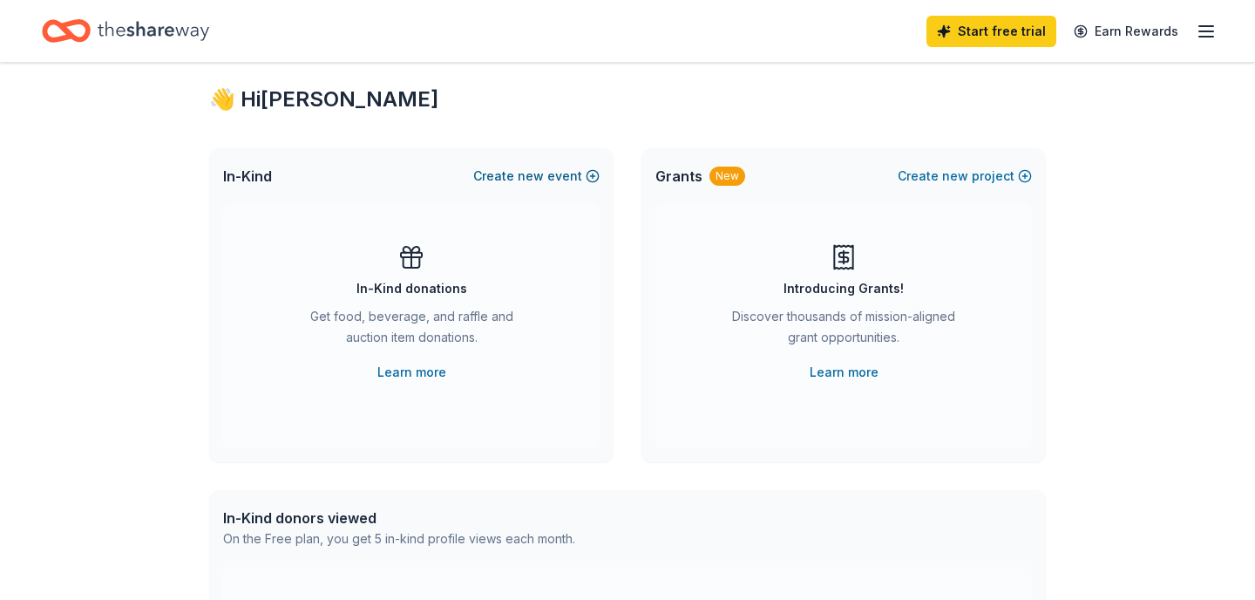
scroll to position [37, 0]
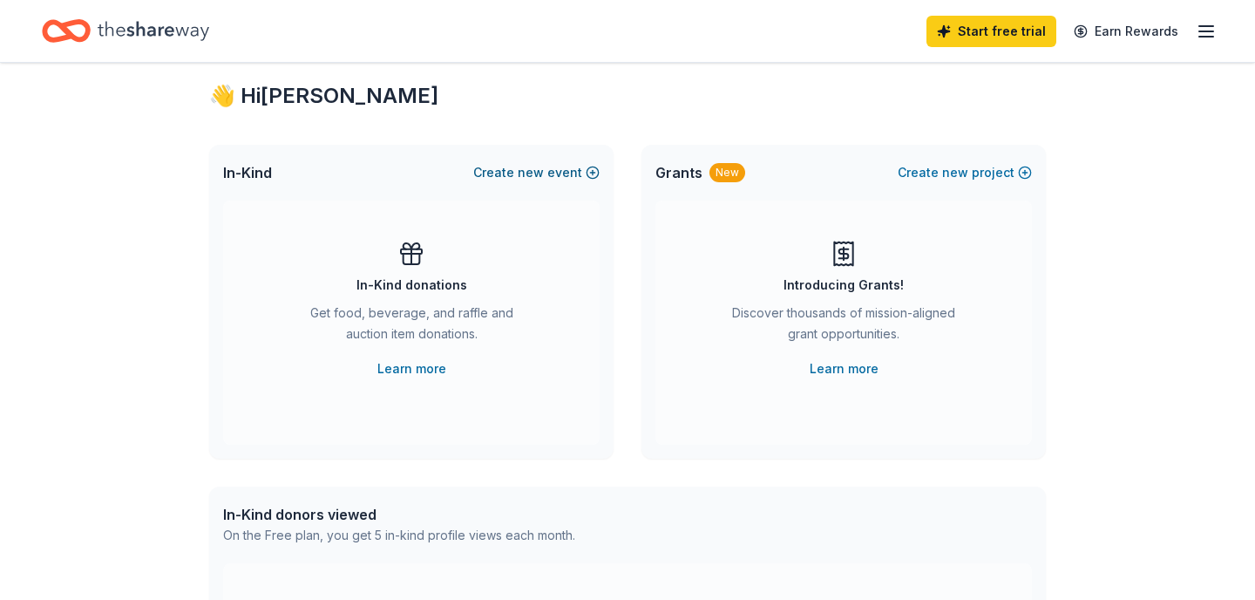
click at [544, 173] on span "new" at bounding box center [531, 172] width 26 height 21
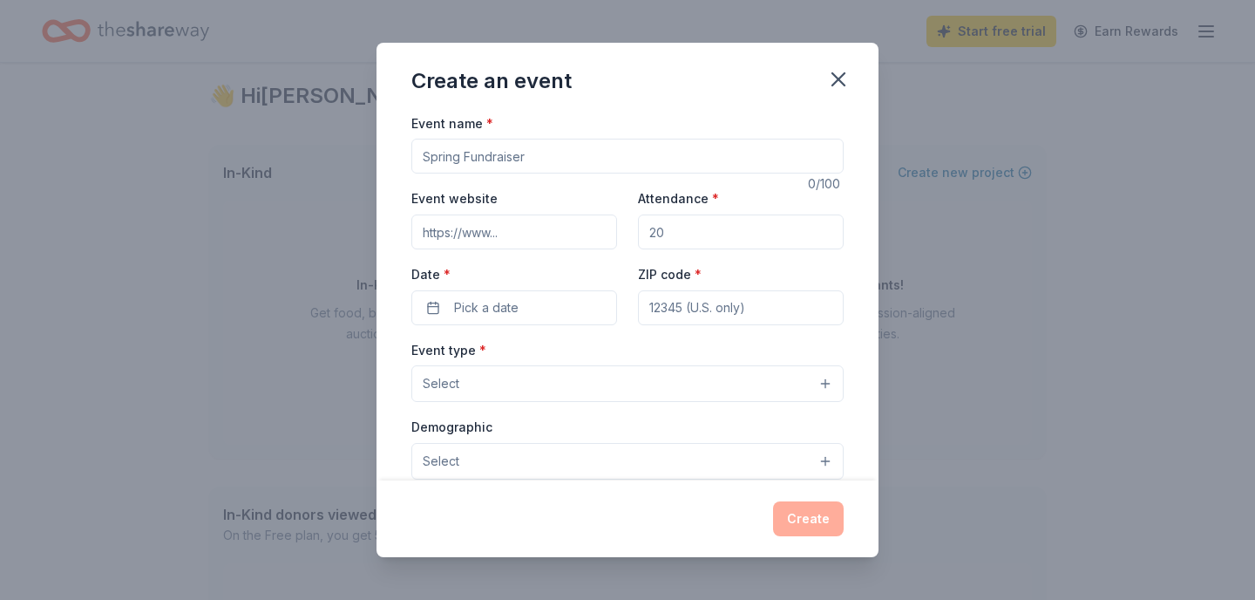
drag, startPoint x: 461, startPoint y: 159, endPoint x: 403, endPoint y: 160, distance: 58.4
click at [403, 160] on div "Event name * 0 /100 Event website Attendance * Date * Pick a date ZIP code * Ev…" at bounding box center [628, 296] width 502 height 368
type input "F"
type input "STAR Fall Fundraiser"
click at [506, 233] on input "Event website" at bounding box center [514, 231] width 206 height 35
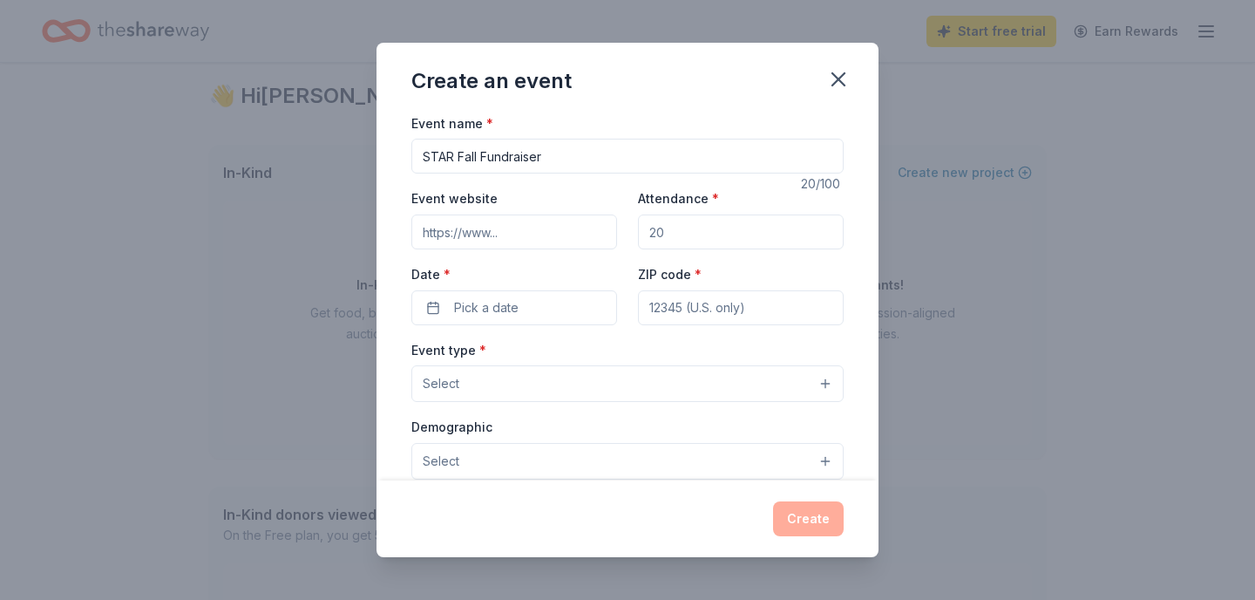
drag, startPoint x: 674, startPoint y: 232, endPoint x: 649, endPoint y: 233, distance: 25.3
click at [649, 233] on input "Attendance *" at bounding box center [741, 231] width 206 height 35
type input "130"
click at [553, 302] on button "Pick a date" at bounding box center [514, 307] width 206 height 35
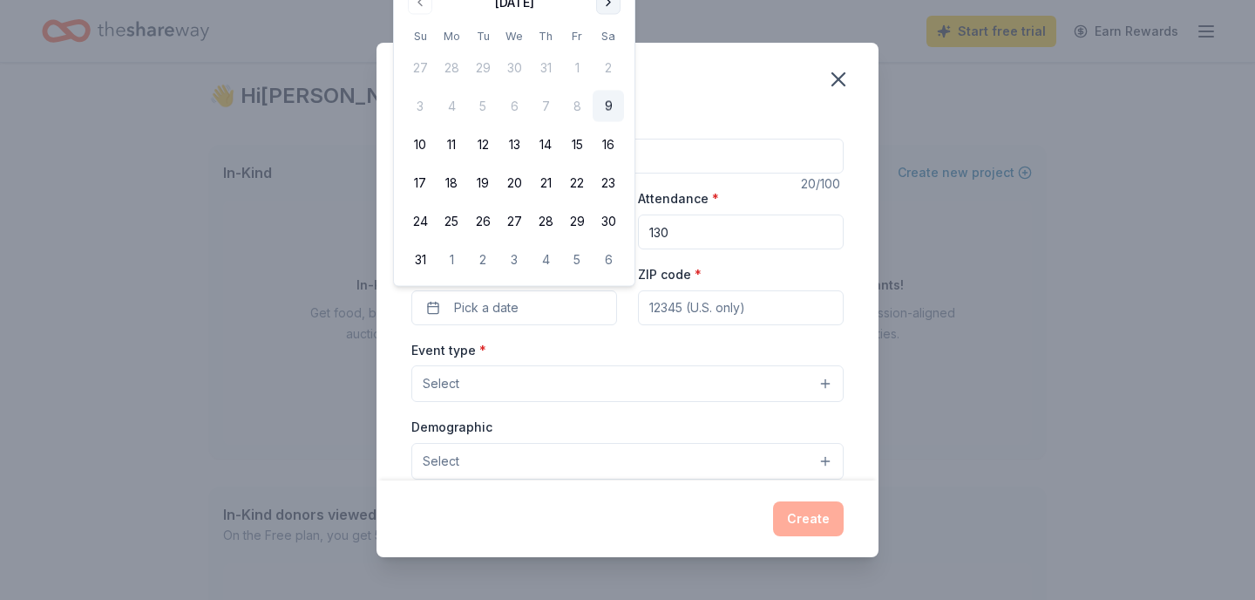
click at [608, 5] on button "Go to next month" at bounding box center [608, 2] width 24 height 24
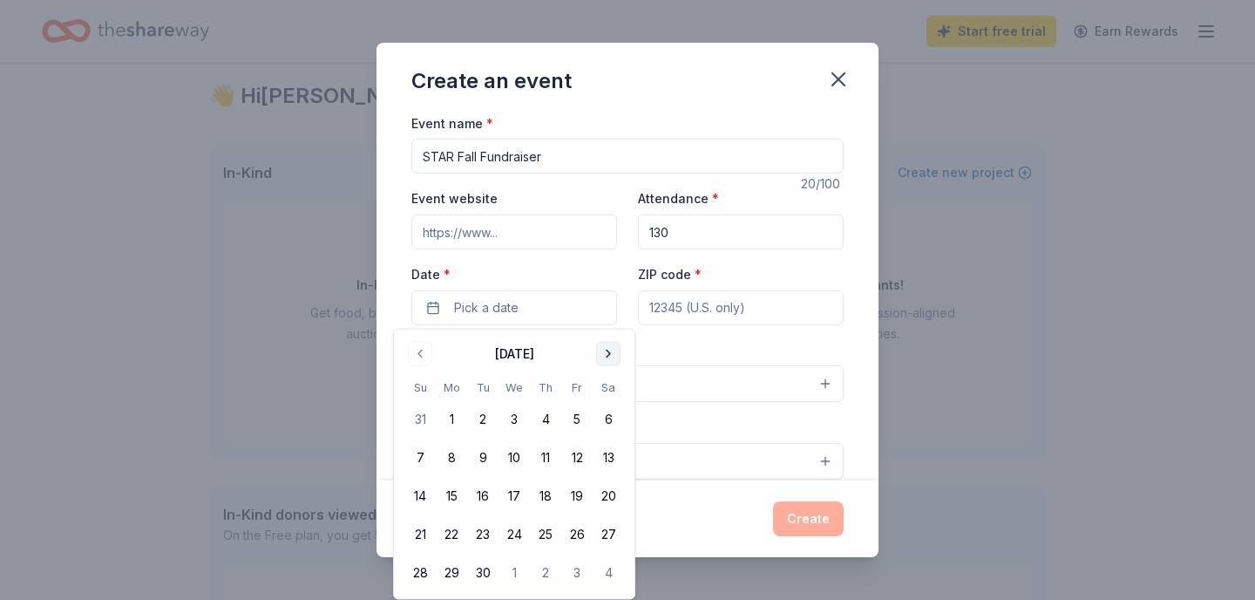
click at [605, 353] on button "Go to next month" at bounding box center [608, 354] width 24 height 24
click at [581, 461] on button "10" at bounding box center [576, 457] width 31 height 31
click at [668, 309] on input "ZIP code *" at bounding box center [741, 307] width 206 height 35
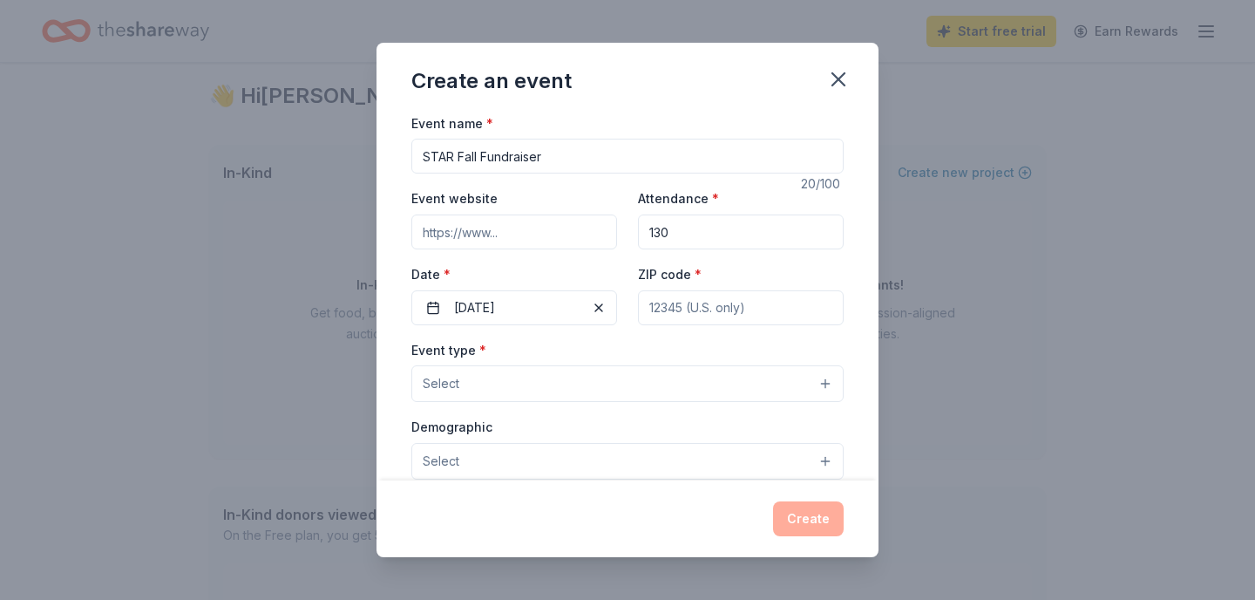
type input "95552"
type input "13361 MAD RIVER RD"
click at [588, 382] on button "Select" at bounding box center [627, 383] width 432 height 37
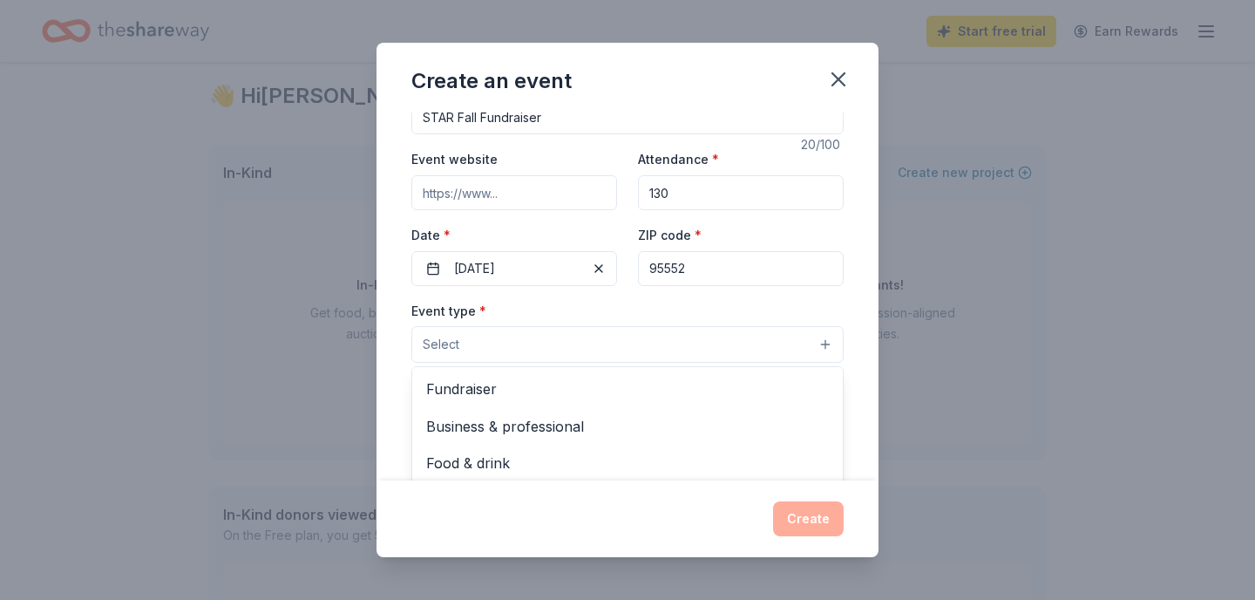
scroll to position [51, 0]
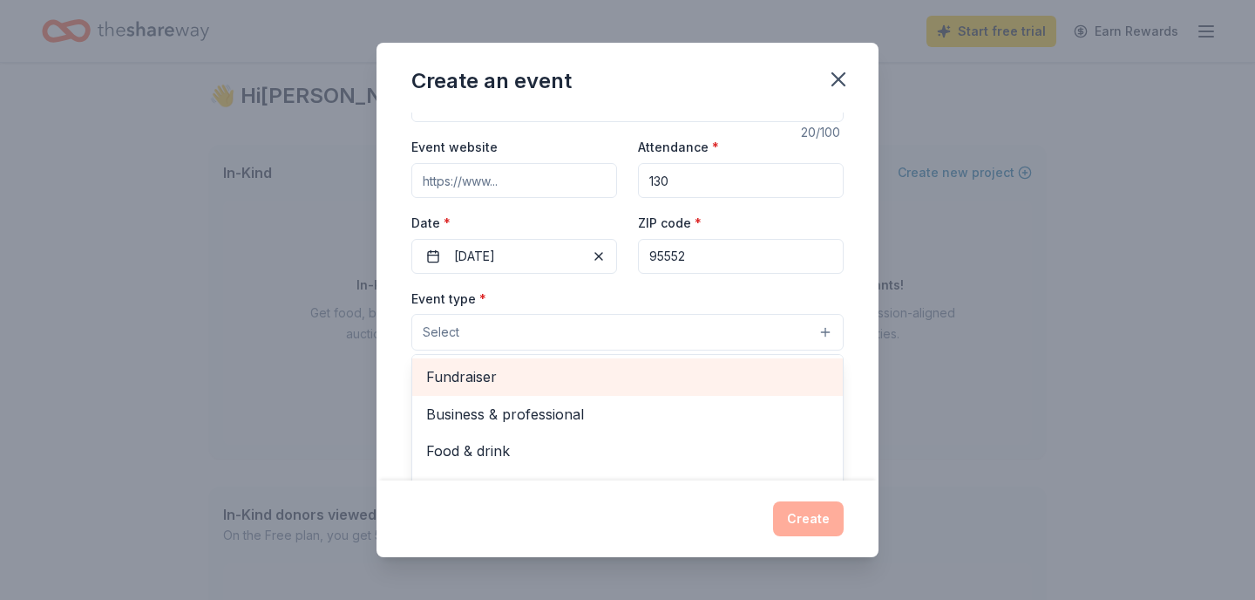
click at [479, 374] on span "Fundraiser" at bounding box center [627, 376] width 403 height 23
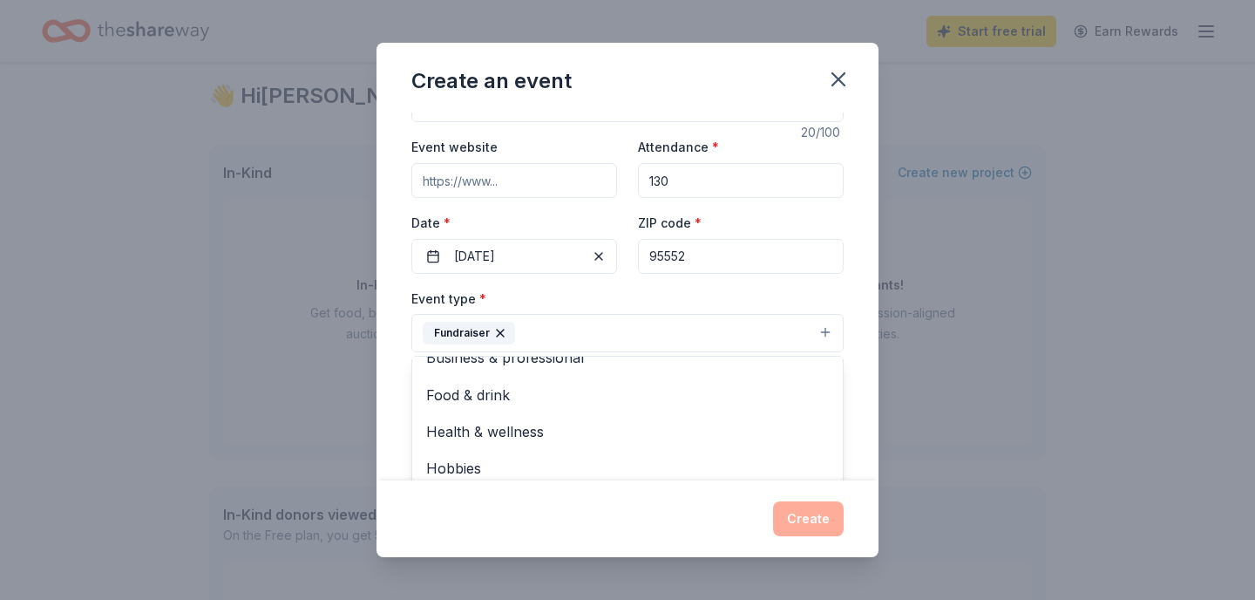
click at [308, 334] on div "Create an event Event name * STAR Fall Fundraiser 20 /100 Event website Attenda…" at bounding box center [627, 300] width 1255 height 600
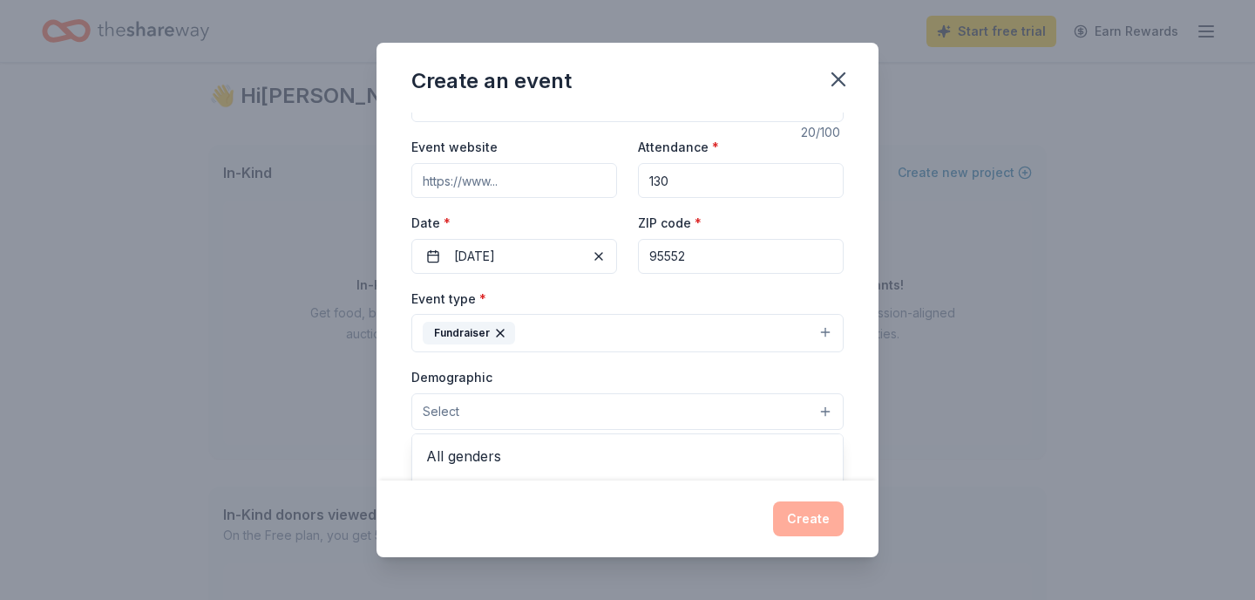
click at [443, 406] on span "Select" at bounding box center [441, 411] width 37 height 21
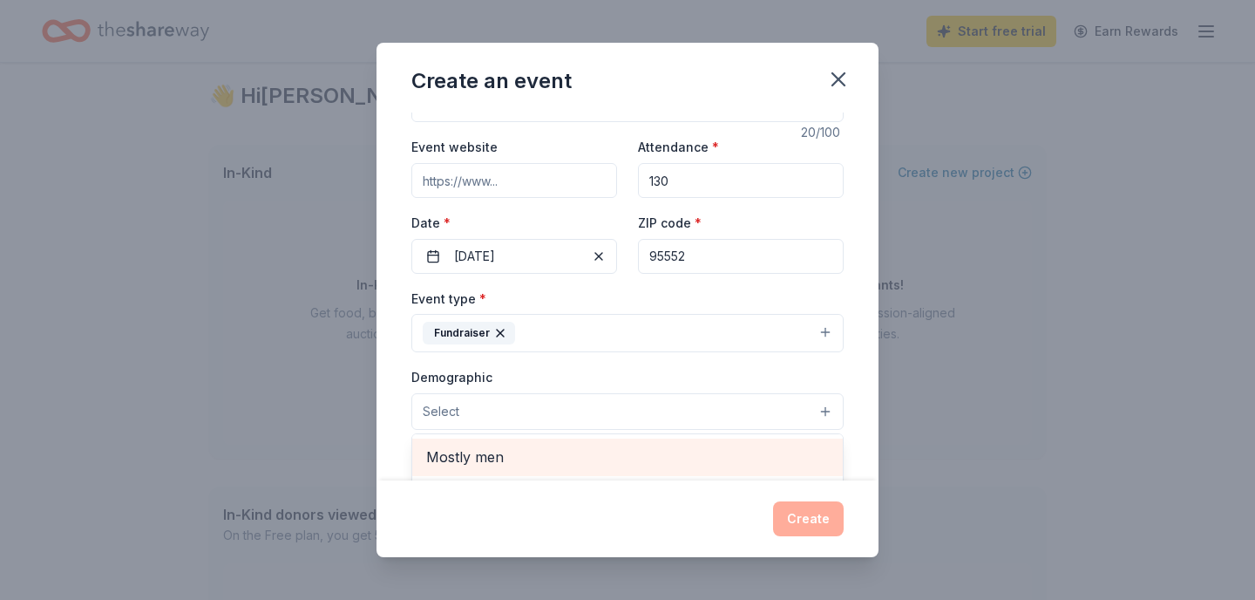
scroll to position [0, 0]
click at [435, 450] on span "All genders" at bounding box center [627, 456] width 403 height 23
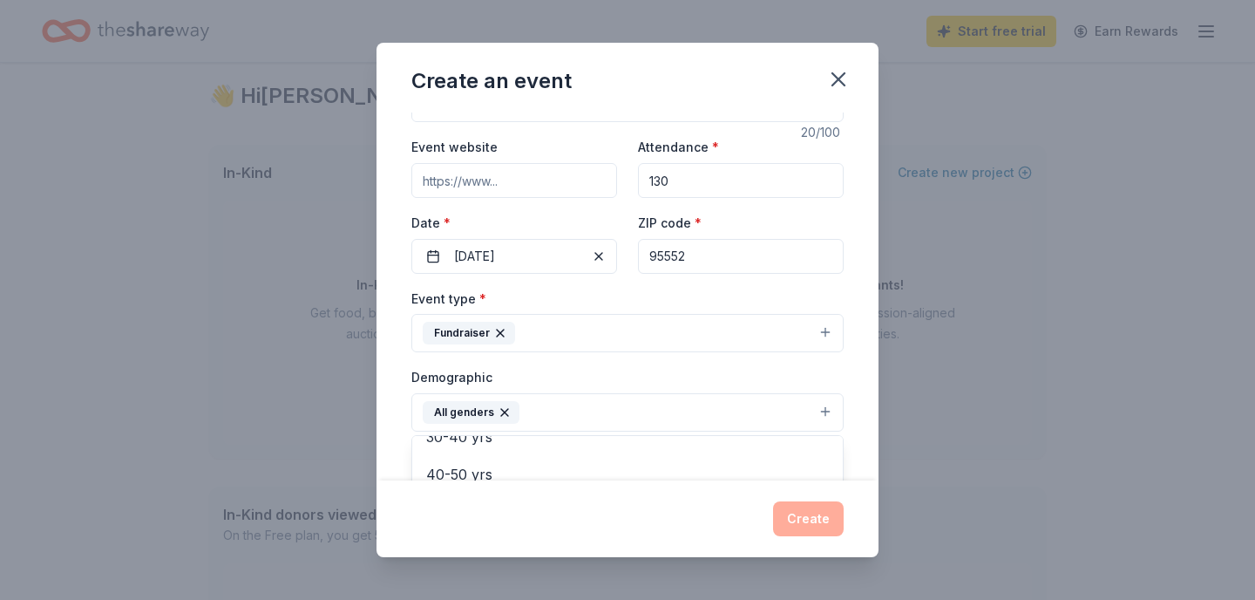
click at [291, 382] on div "Create an event Event name * STAR Fall Fundraiser 20 /100 Event website Attenda…" at bounding box center [627, 300] width 1255 height 600
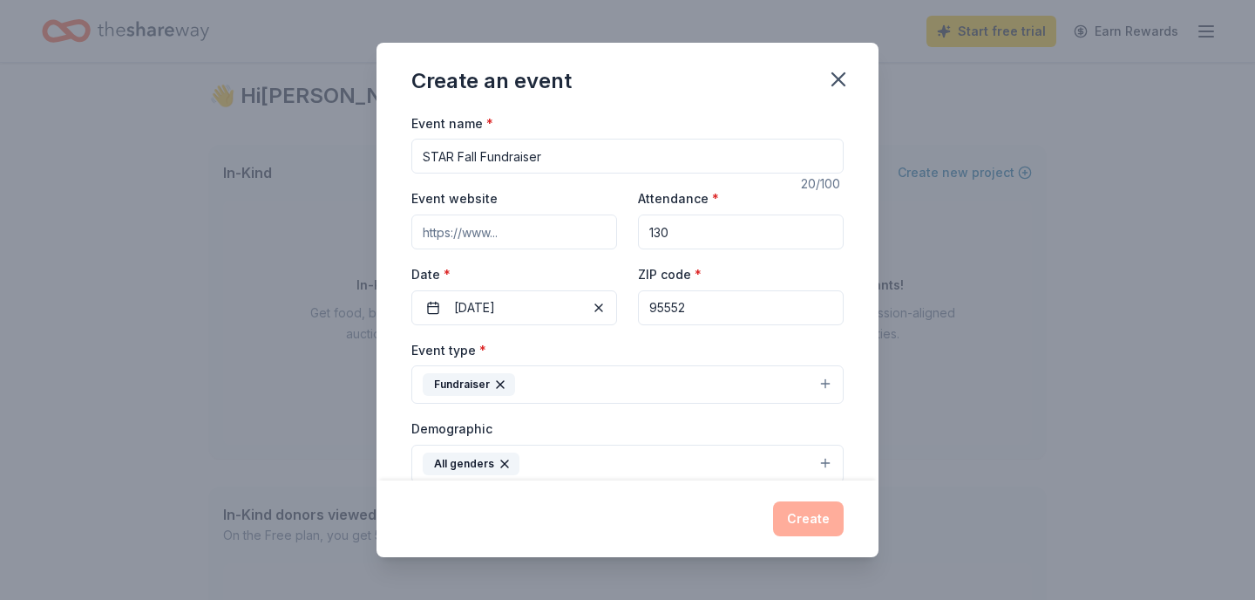
click at [528, 231] on input "Event website" at bounding box center [514, 231] width 206 height 35
click at [425, 234] on input "Event website" at bounding box center [514, 231] width 206 height 35
paste input "https://we-care.org/"
type input "https://we-care.org"
click at [355, 285] on div "Create an event Event name * STAR Fall Fundraiser 20 /100 Event website https:/…" at bounding box center [627, 300] width 1255 height 600
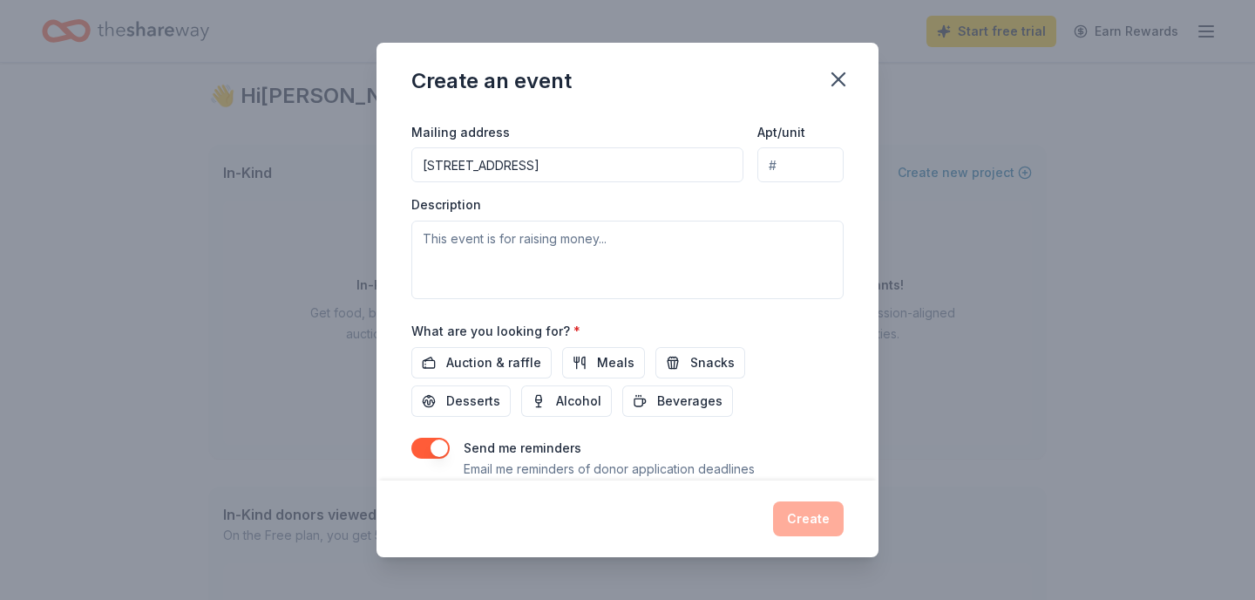
scroll to position [404, 0]
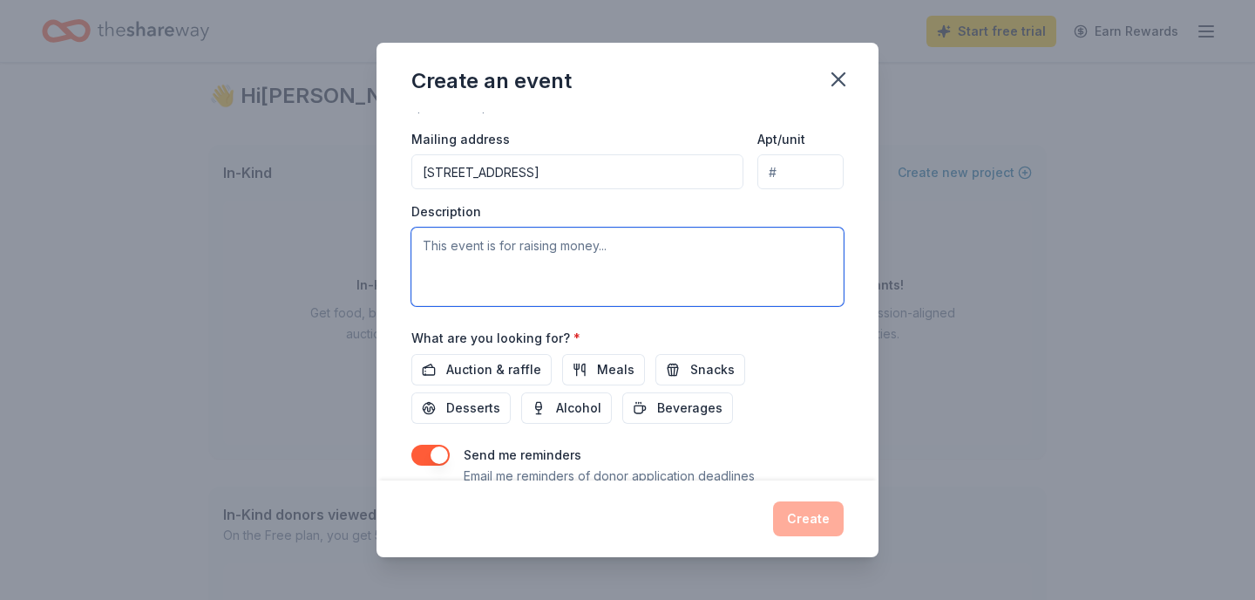
click at [431, 250] on textarea at bounding box center [627, 267] width 432 height 78
click at [631, 240] on textarea at bounding box center [627, 267] width 432 height 78
click at [631, 254] on textarea at bounding box center [627, 267] width 432 height 78
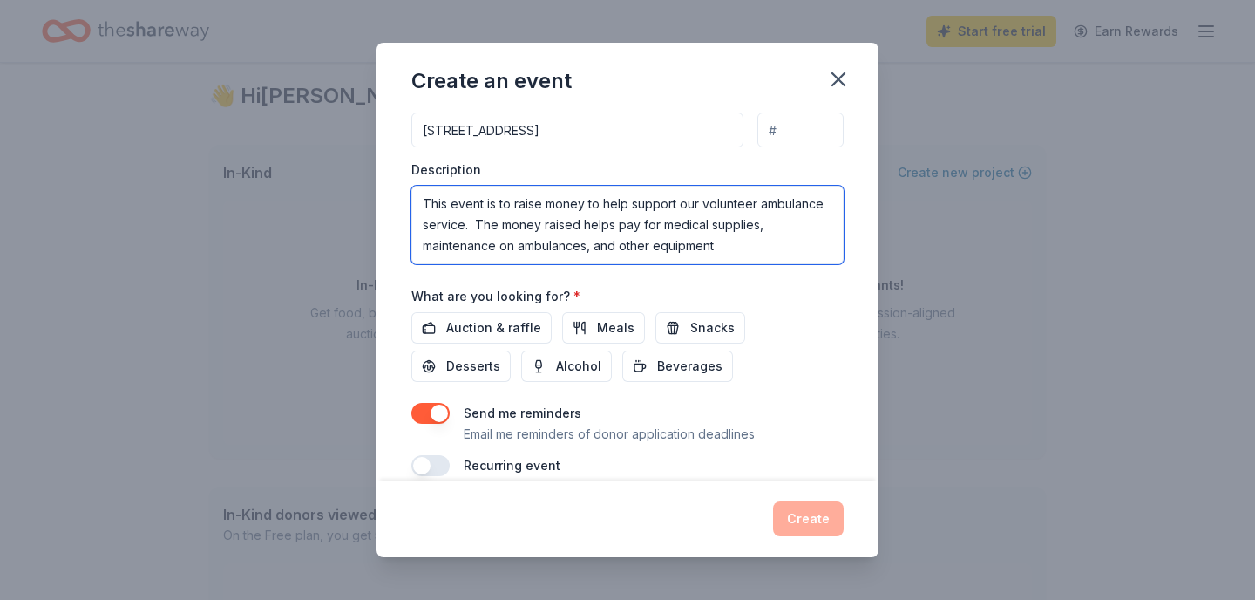
scroll to position [445, 0]
type textarea "This event is to raise money to help support our volunteer ambulance service. T…"
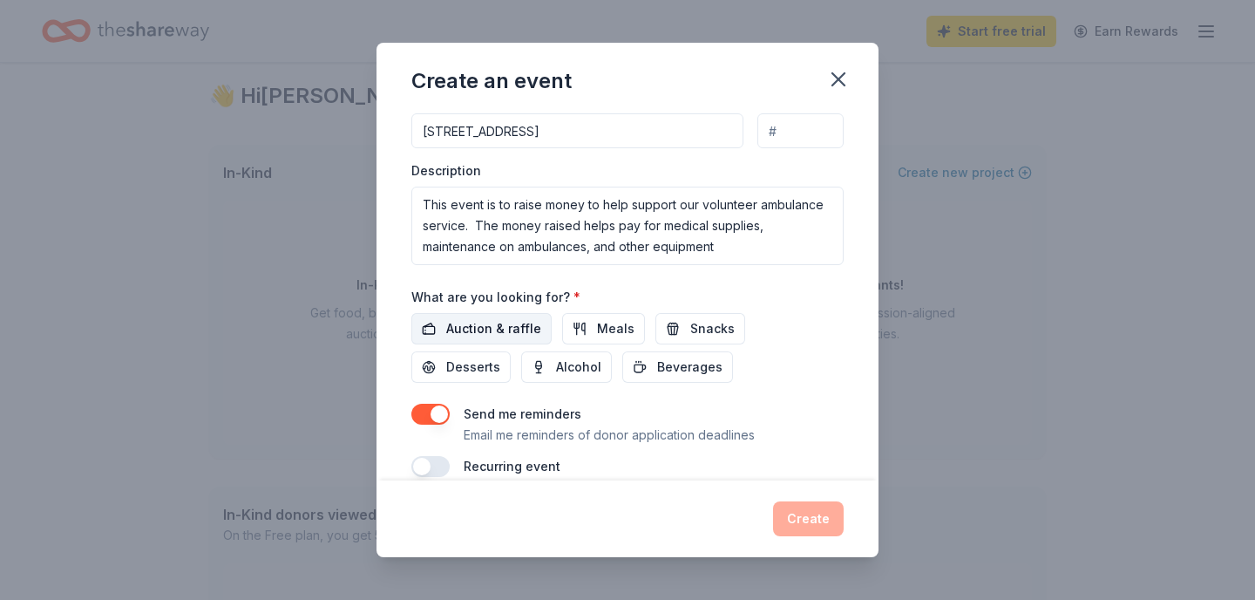
click at [521, 324] on span "Auction & raffle" at bounding box center [493, 328] width 95 height 21
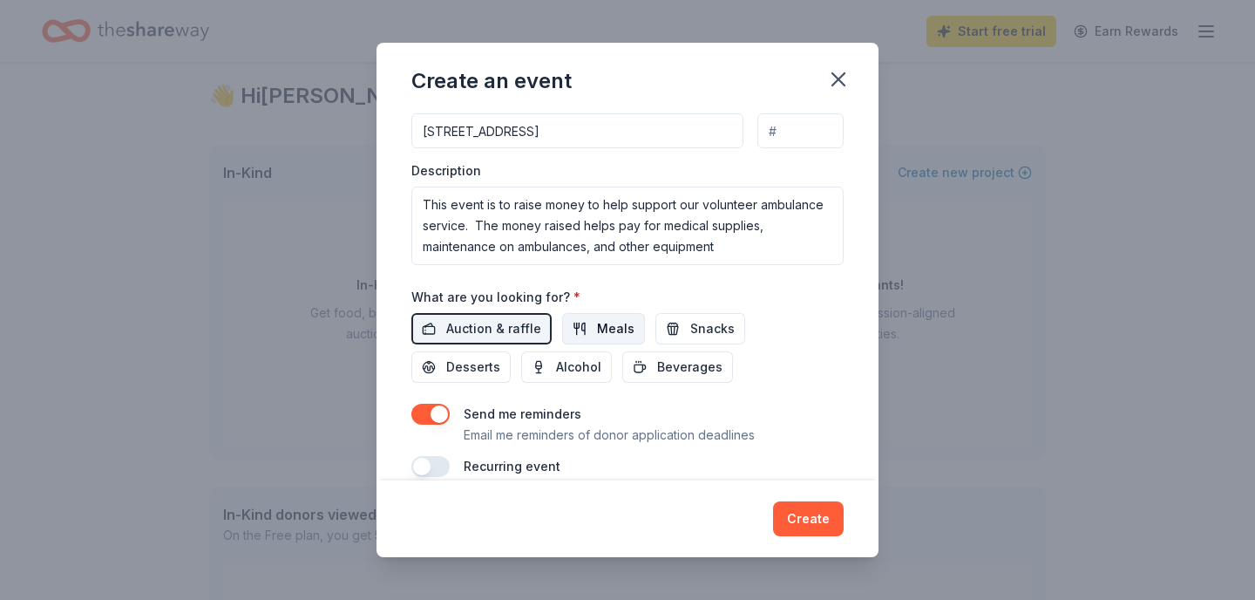
click at [588, 323] on button "Meals" at bounding box center [603, 328] width 83 height 31
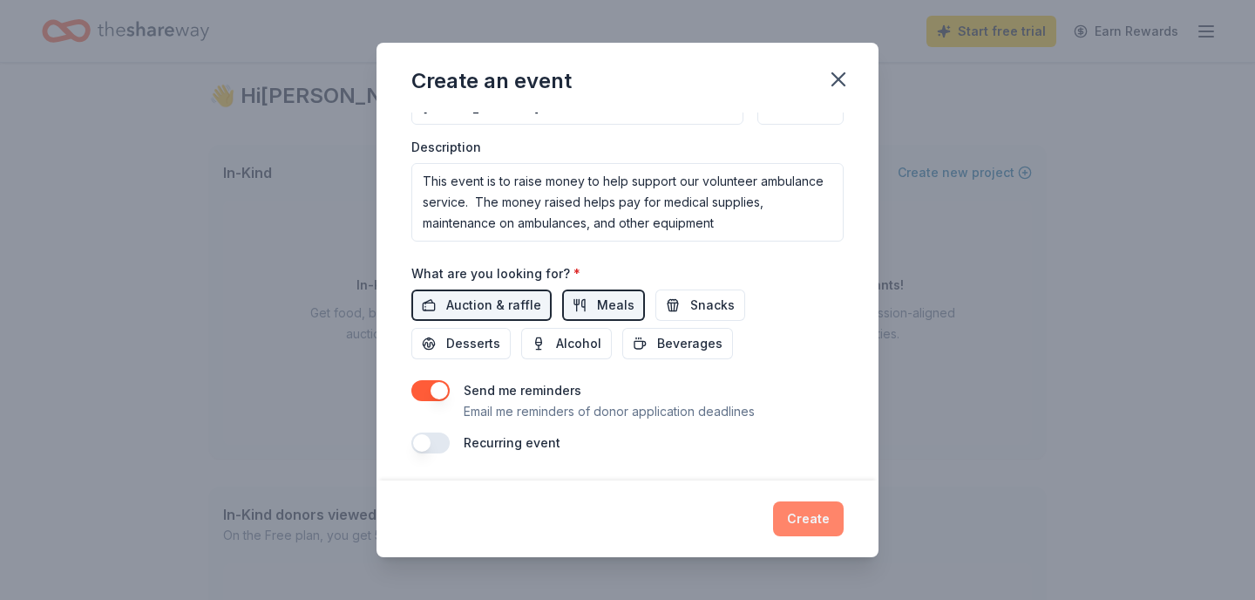
click at [814, 514] on button "Create" at bounding box center [808, 518] width 71 height 35
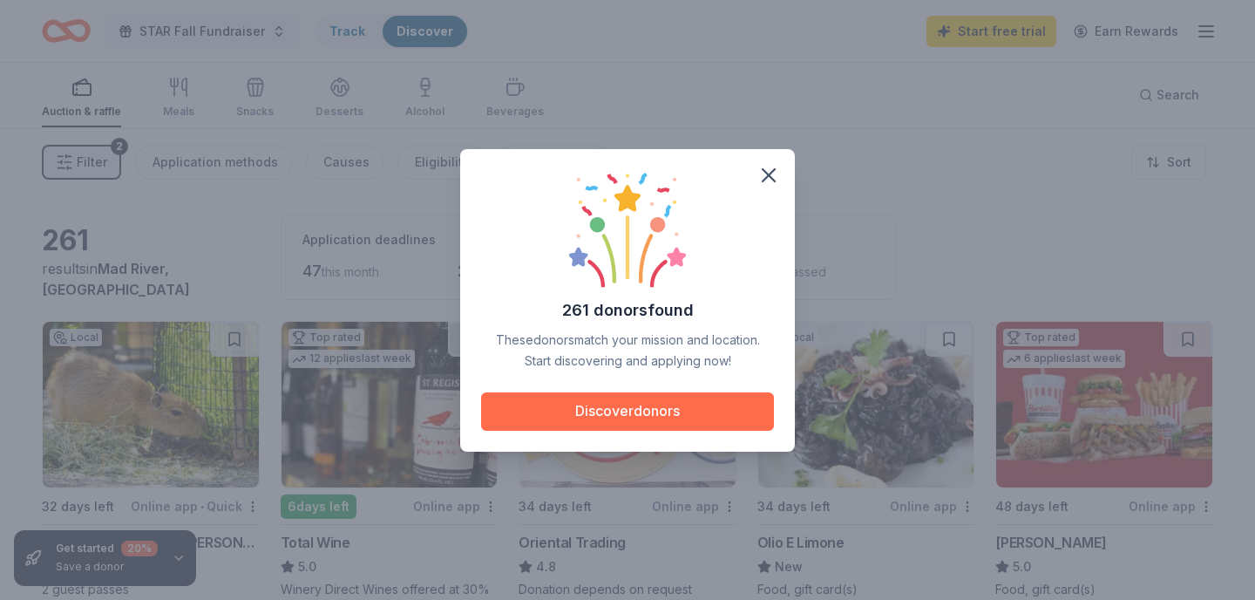
click at [626, 409] on button "Discover donors" at bounding box center [627, 411] width 293 height 38
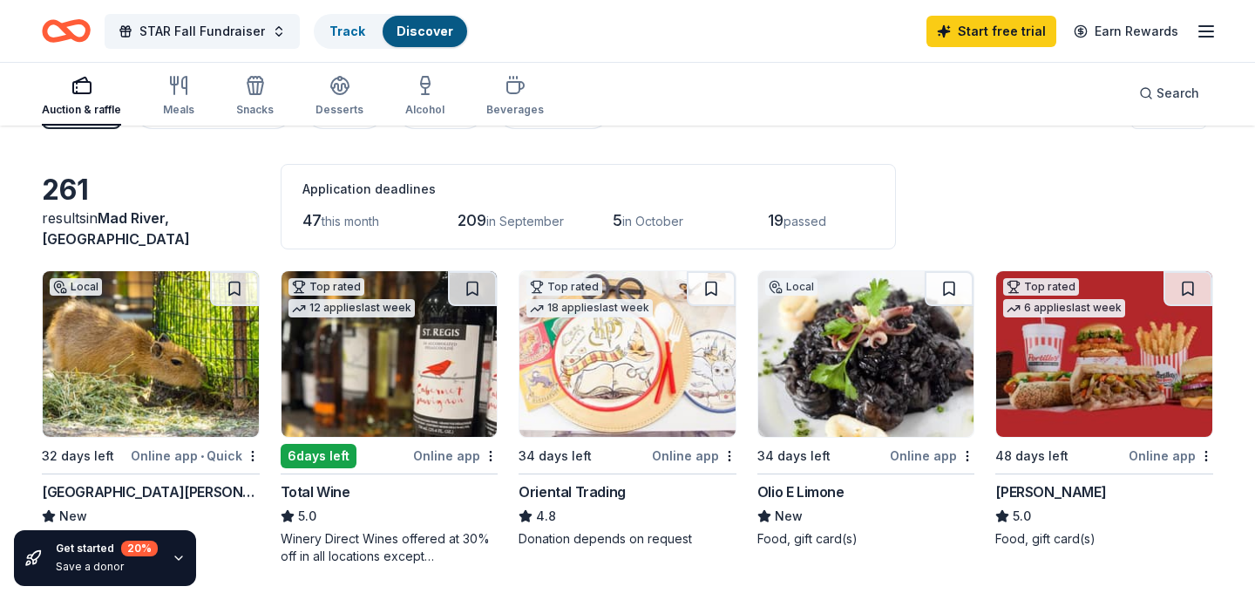
scroll to position [45, 0]
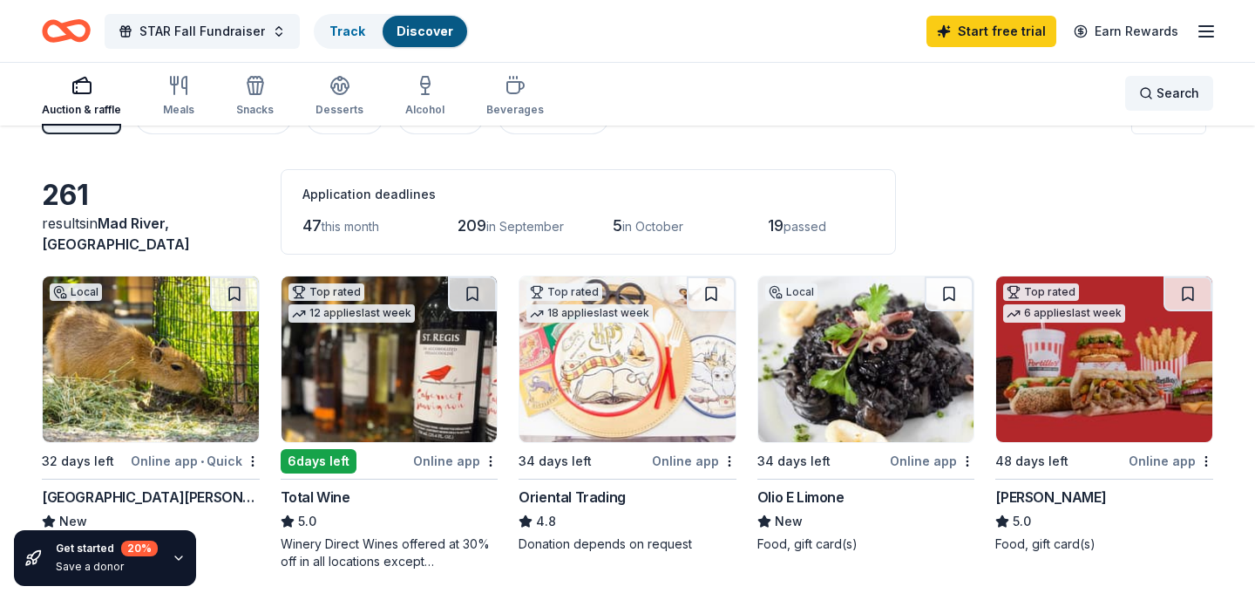
click at [1150, 92] on div "Search" at bounding box center [1169, 93] width 60 height 21
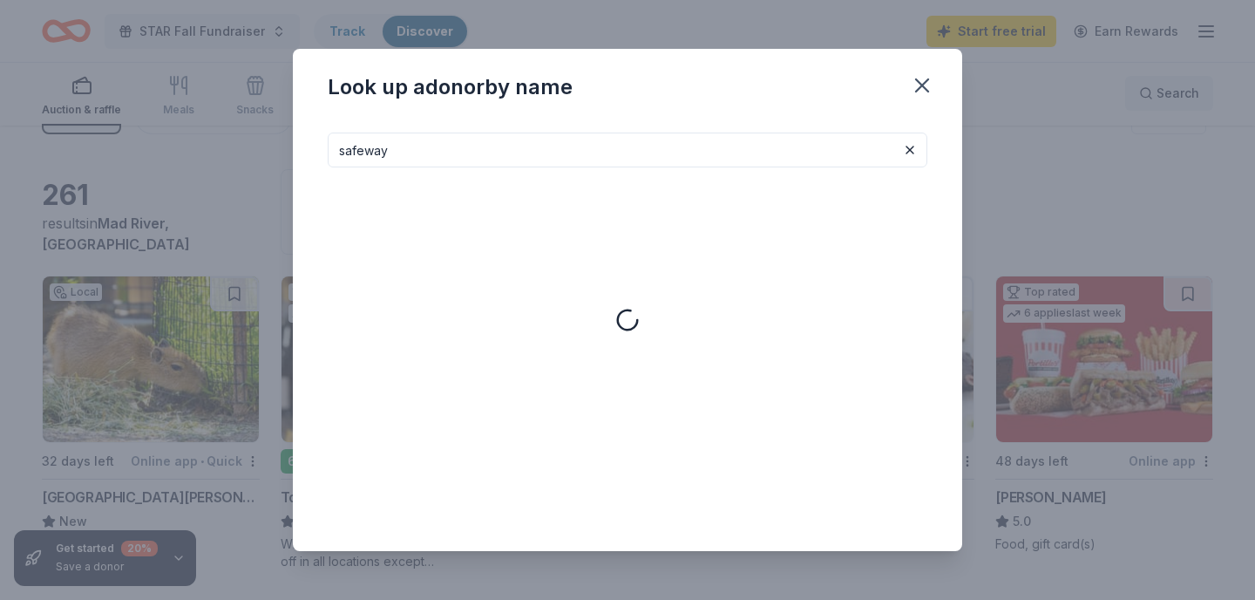
type input "safeway"
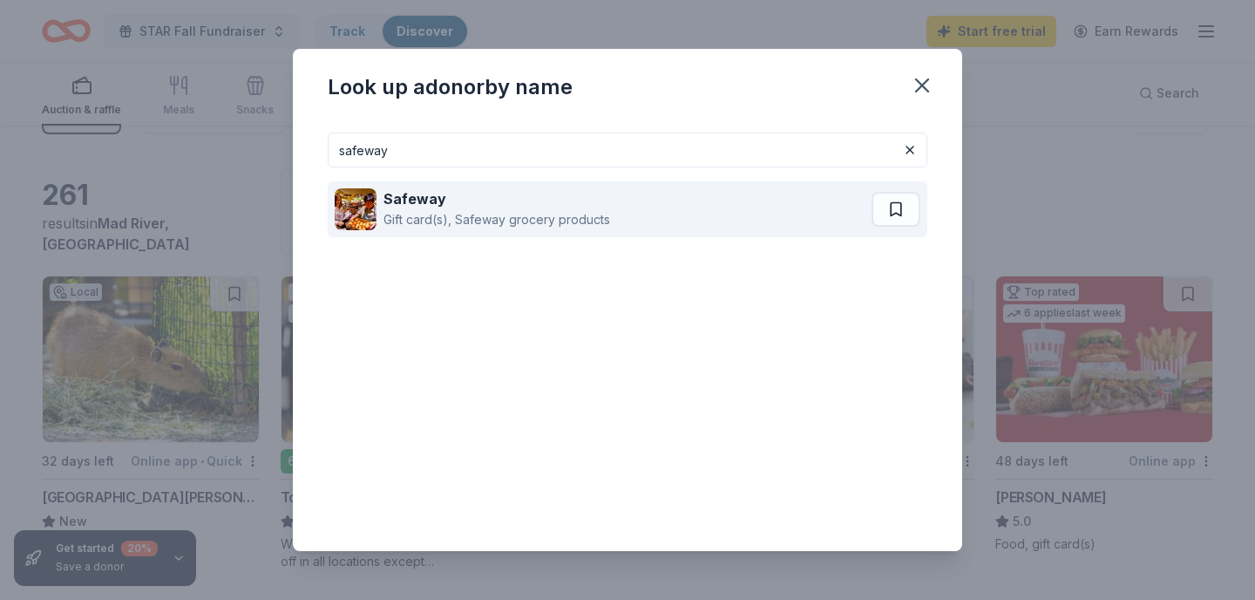
click at [409, 207] on div "Safeway" at bounding box center [497, 198] width 227 height 21
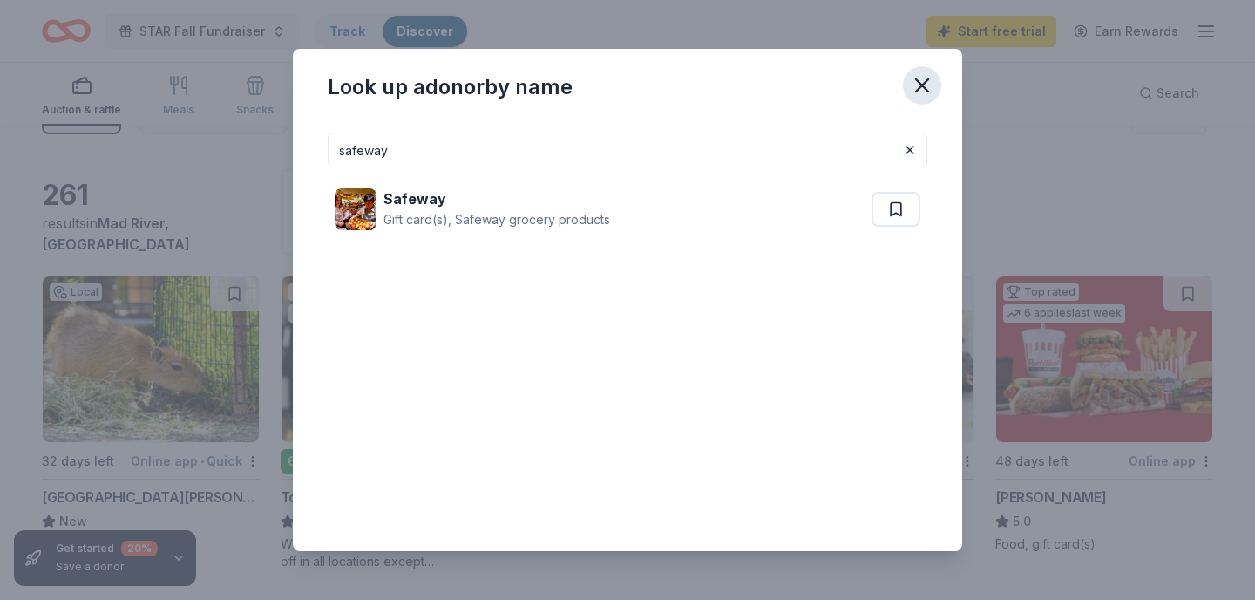
click at [920, 79] on icon "button" at bounding box center [922, 85] width 24 height 24
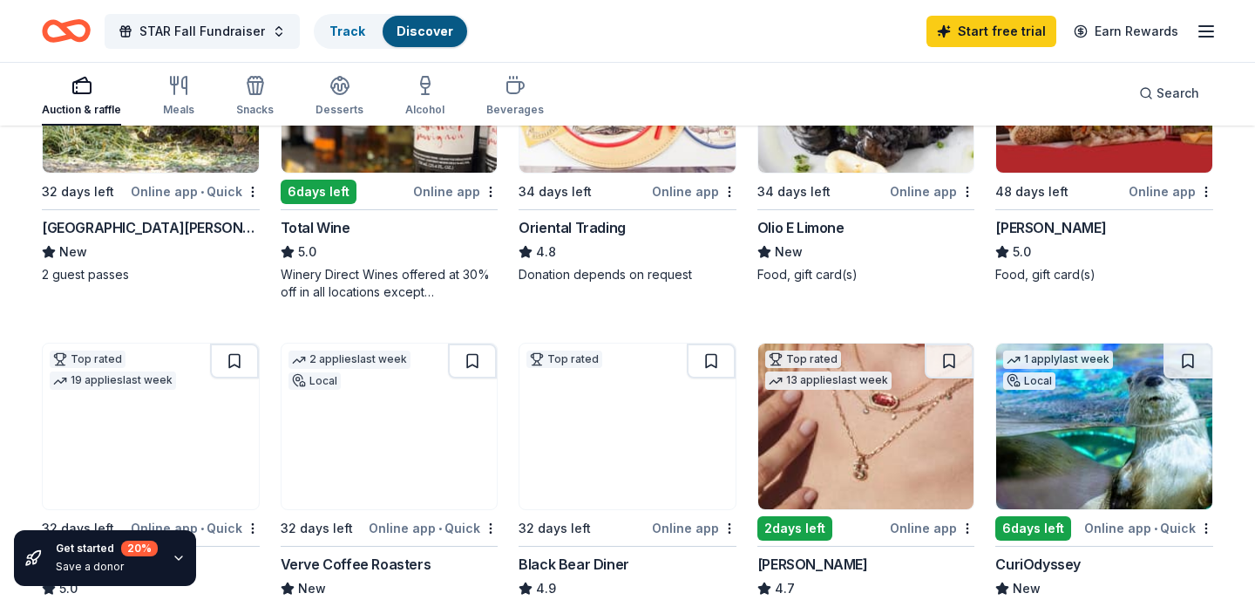
scroll to position [340, 0]
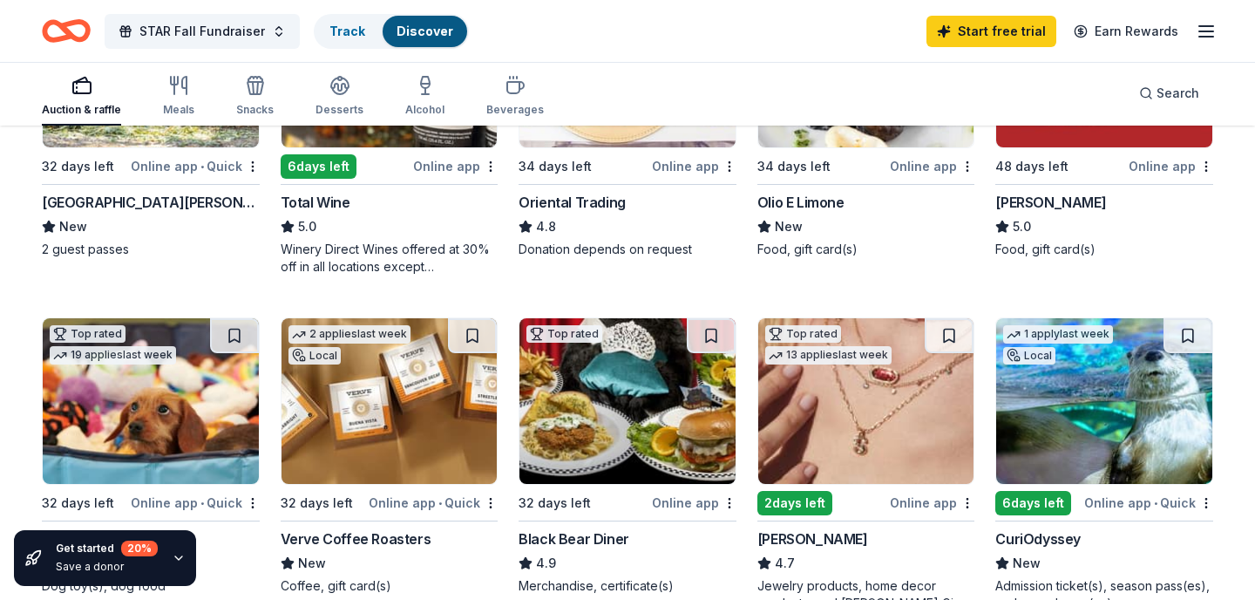
click at [87, 97] on div "Auction & raffle" at bounding box center [81, 96] width 79 height 42
click at [78, 87] on icon "button" at bounding box center [81, 85] width 21 height 21
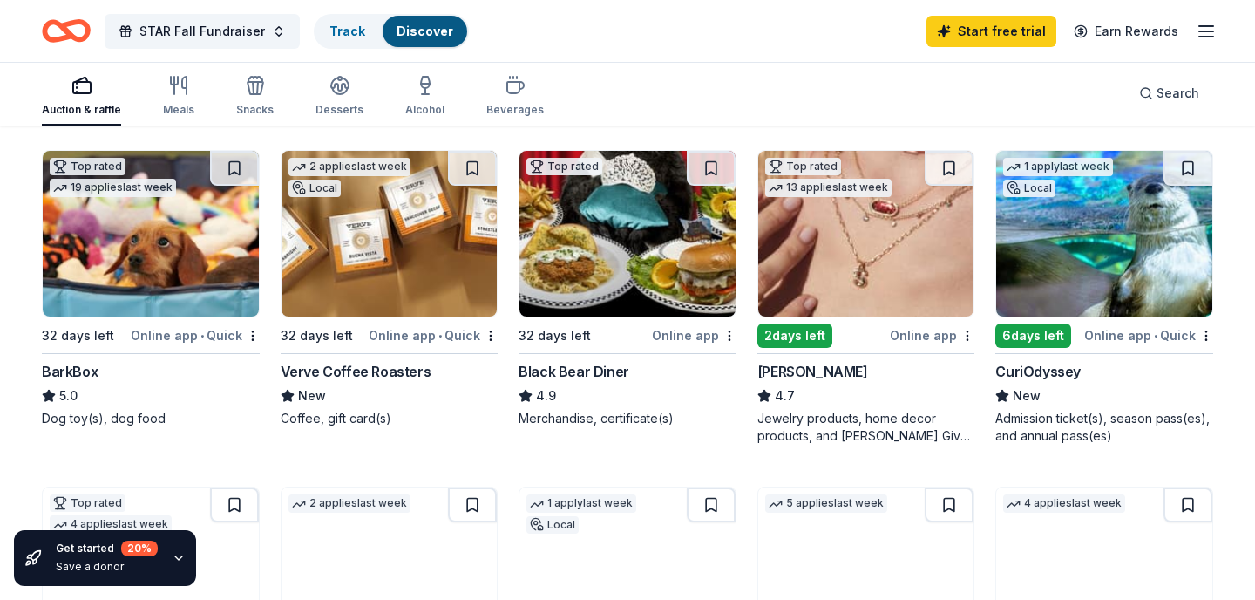
scroll to position [506, 0]
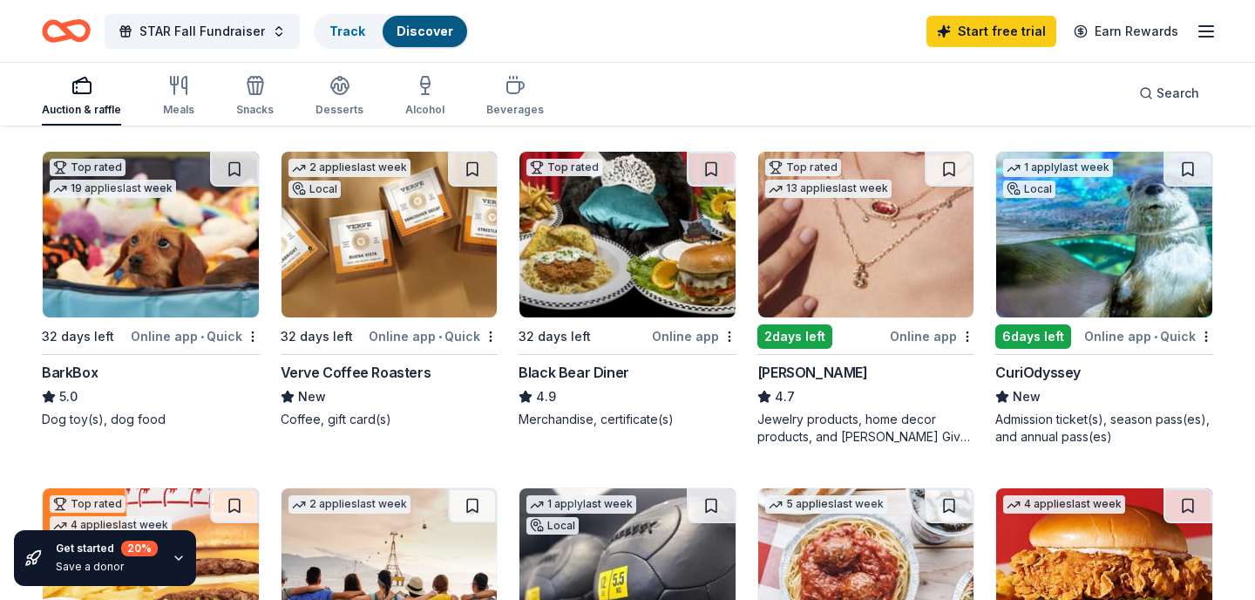
click at [581, 370] on div "Black Bear Diner" at bounding box center [574, 372] width 111 height 21
click at [65, 370] on div "BarkBox" at bounding box center [70, 372] width 56 height 21
click at [579, 363] on div "Black Bear Diner" at bounding box center [574, 372] width 111 height 21
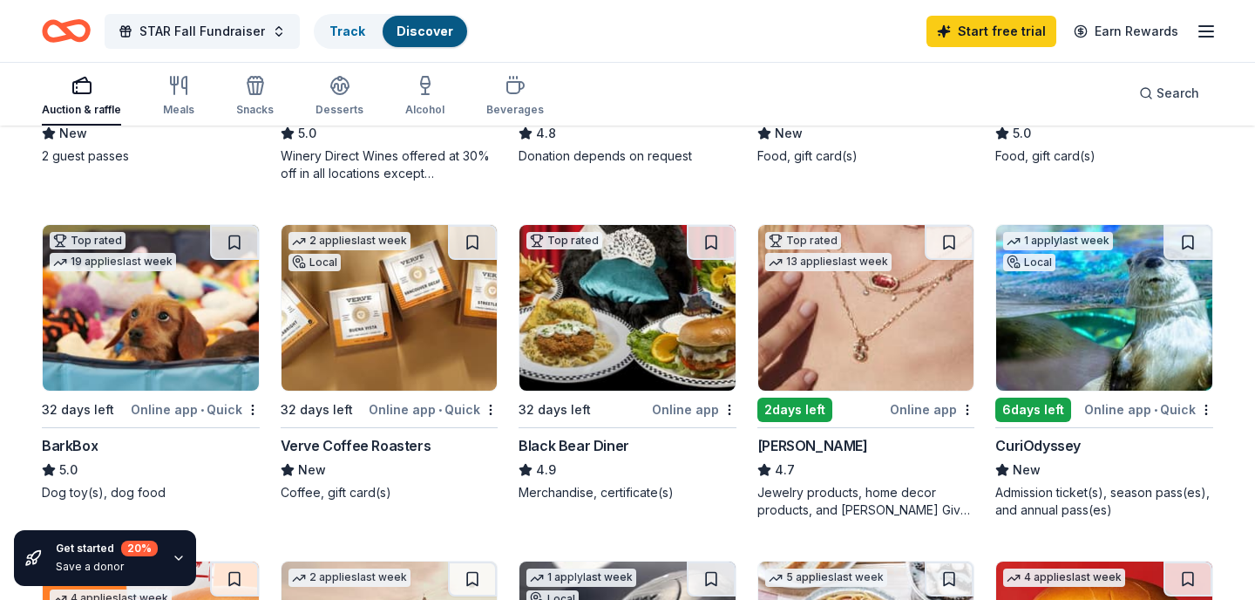
scroll to position [434, 0]
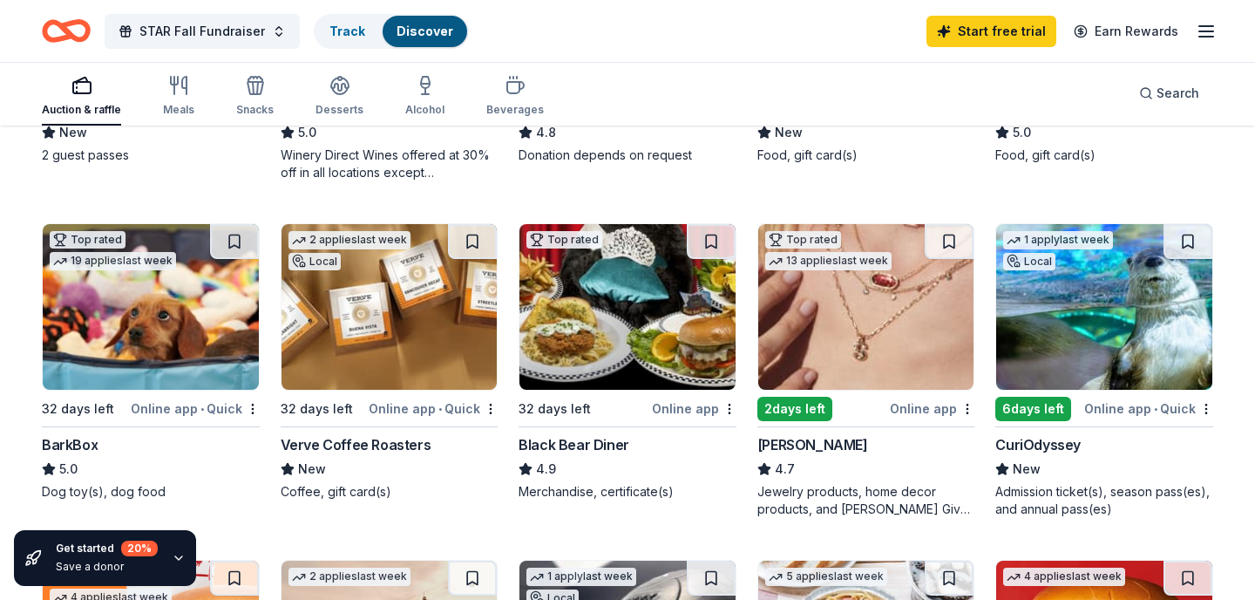
click at [356, 440] on div "Verve Coffee Roasters" at bounding box center [356, 444] width 151 height 21
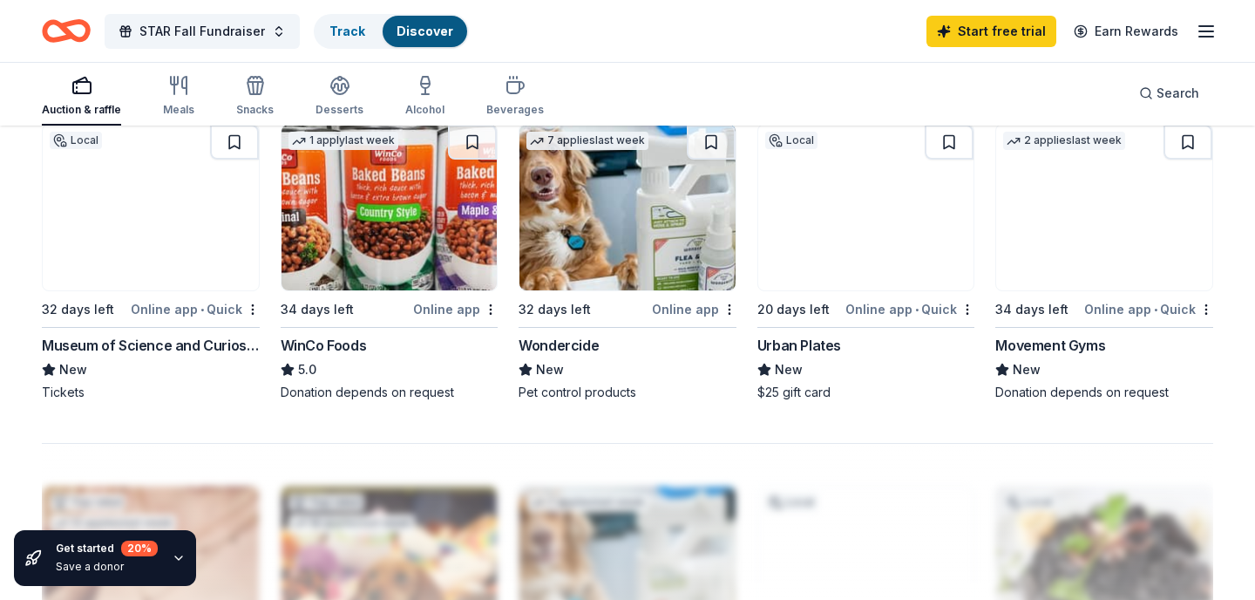
scroll to position [1231, 0]
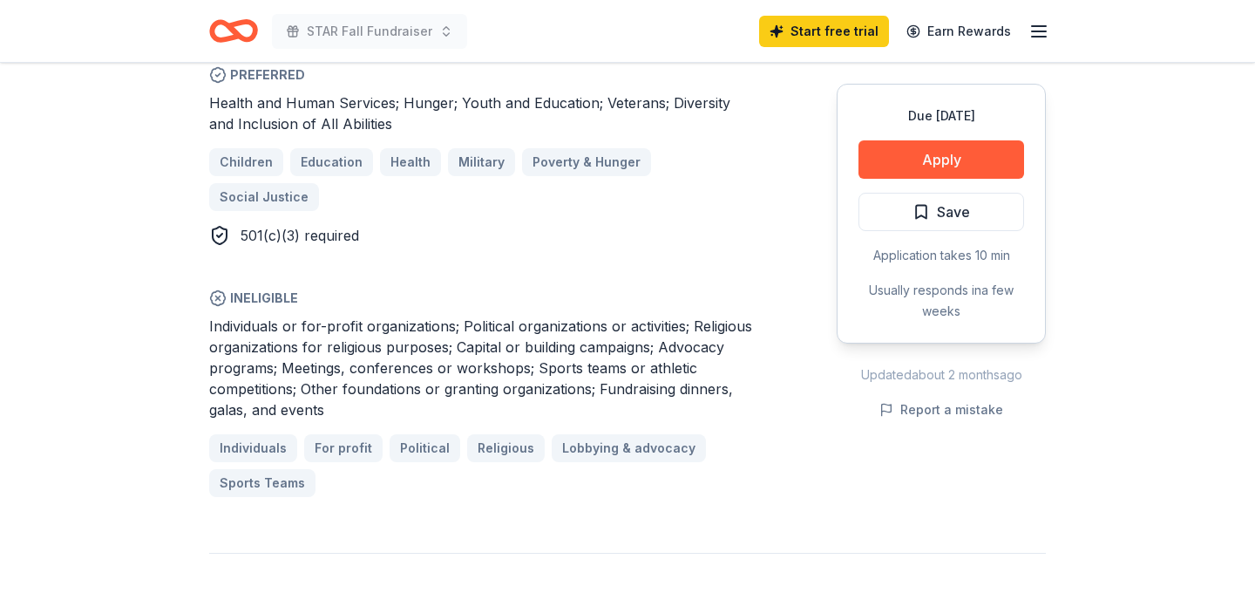
scroll to position [1090, 0]
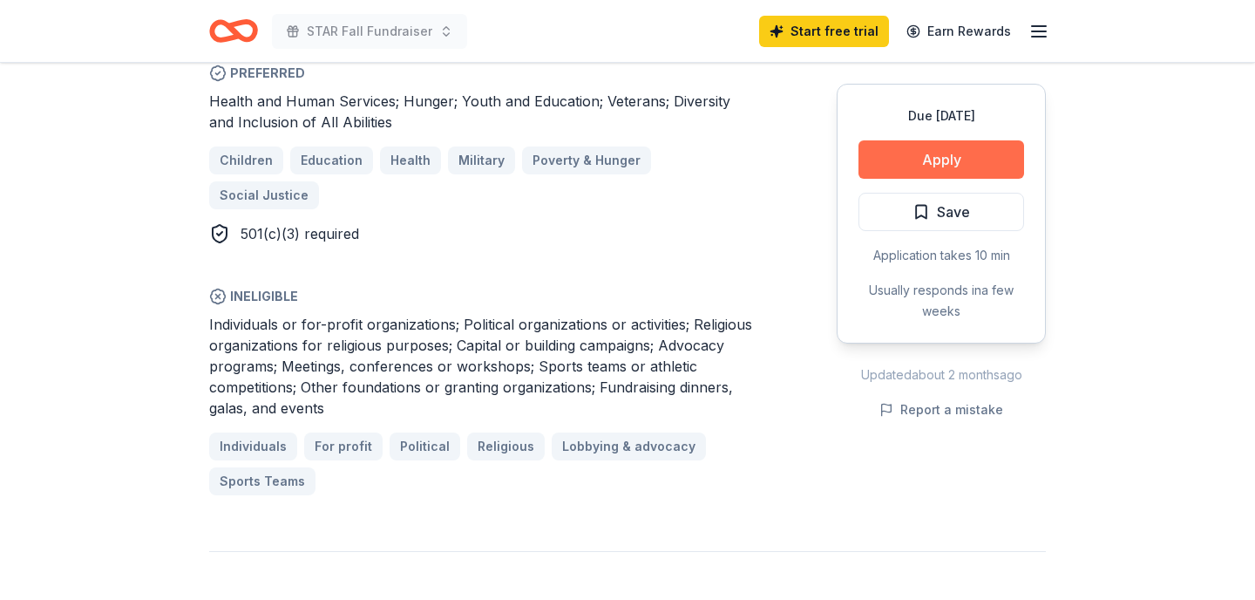
click at [941, 151] on button "Apply" at bounding box center [942, 159] width 166 height 38
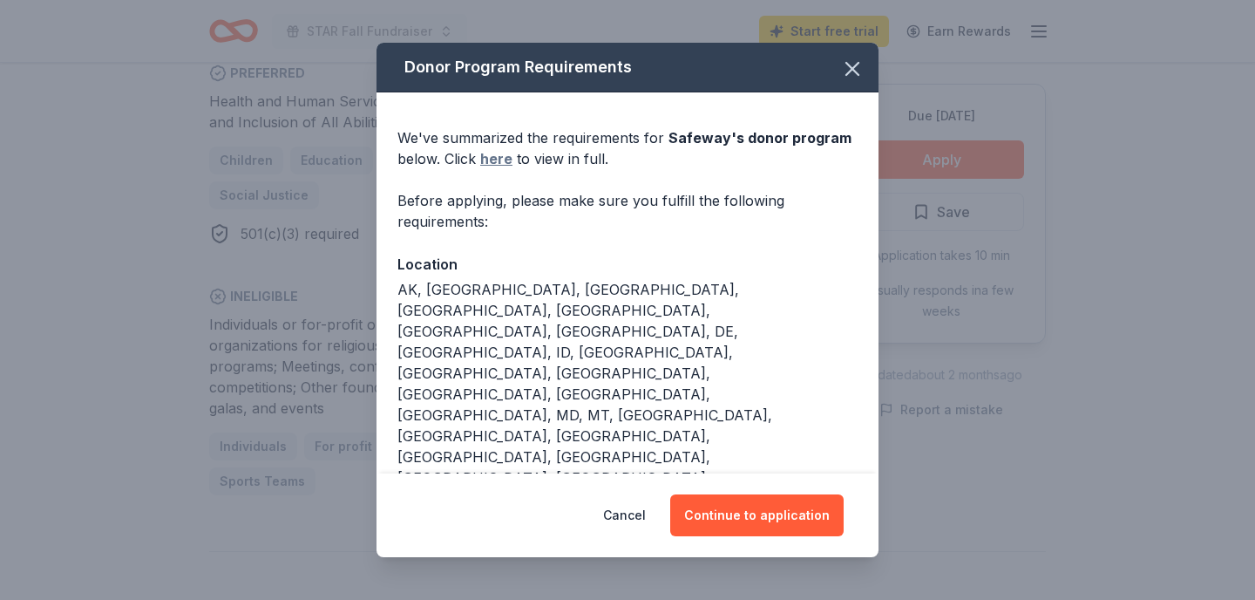
click at [496, 158] on link "here" at bounding box center [496, 158] width 32 height 21
click at [853, 65] on icon "button" at bounding box center [852, 69] width 24 height 24
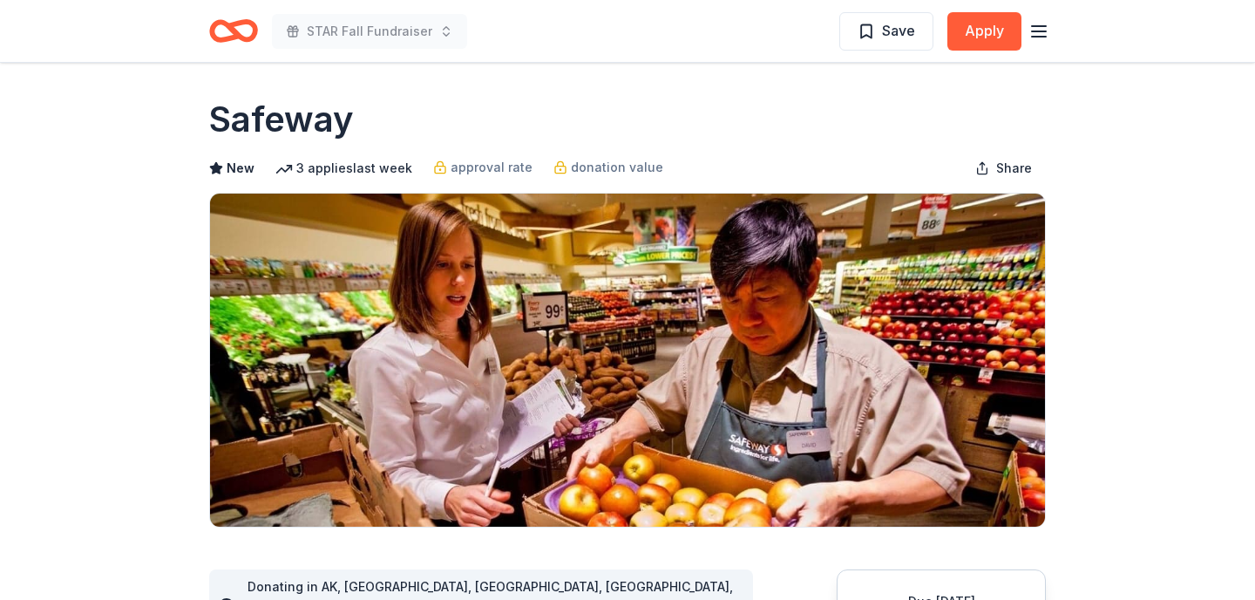
scroll to position [0, 0]
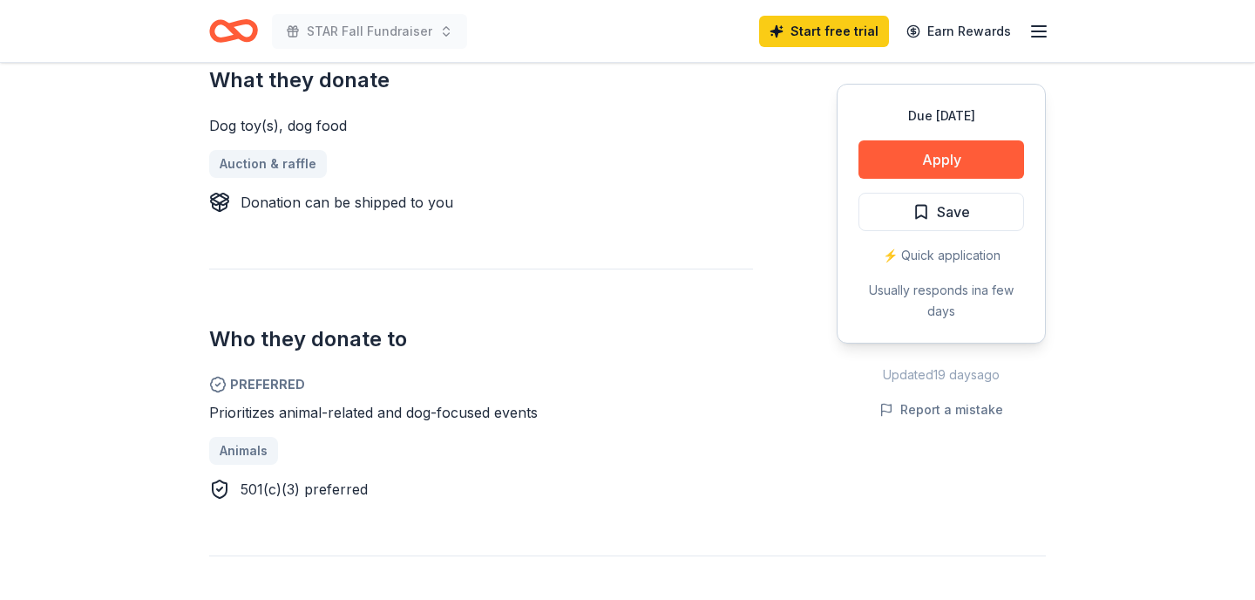
scroll to position [737, 0]
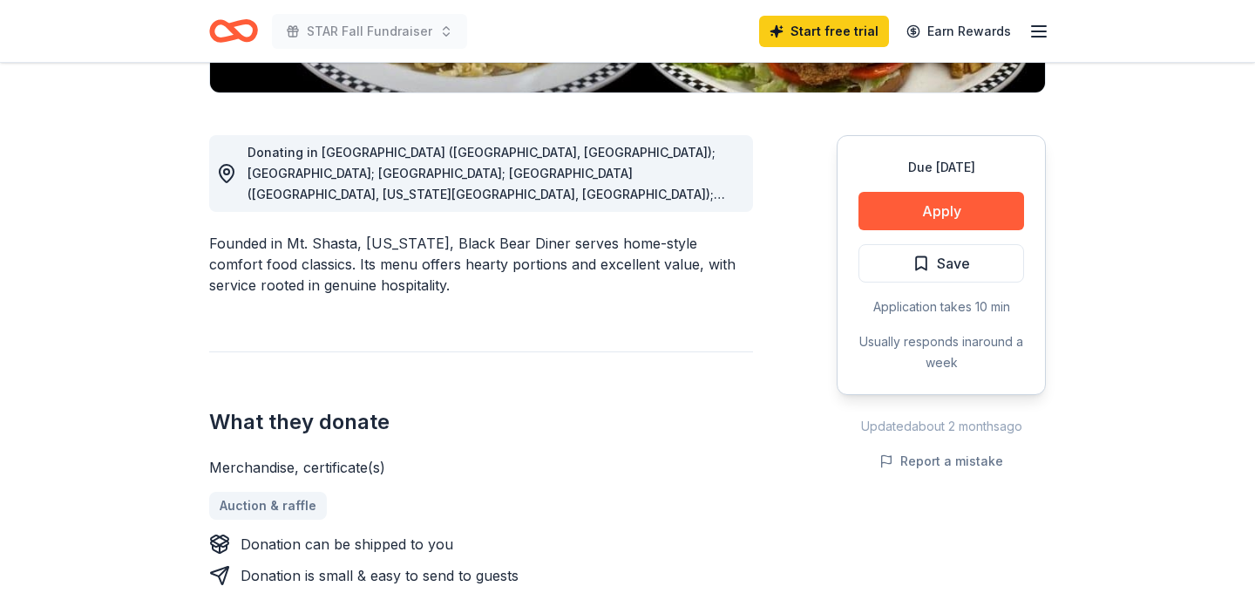
scroll to position [438, 0]
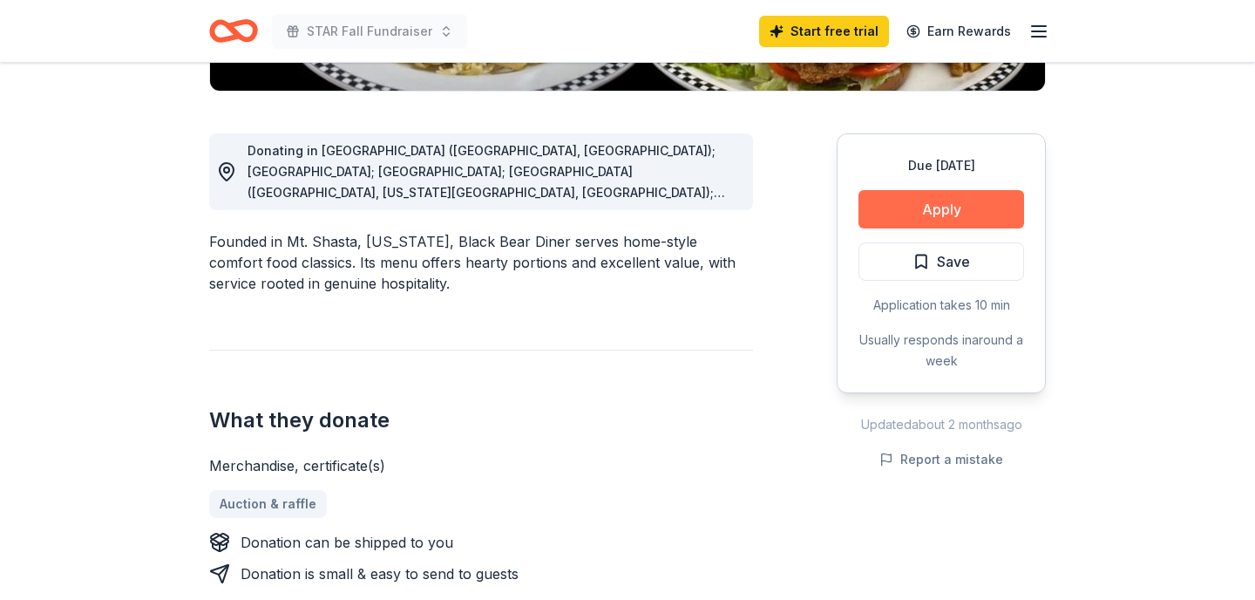
click at [950, 200] on button "Apply" at bounding box center [942, 209] width 166 height 38
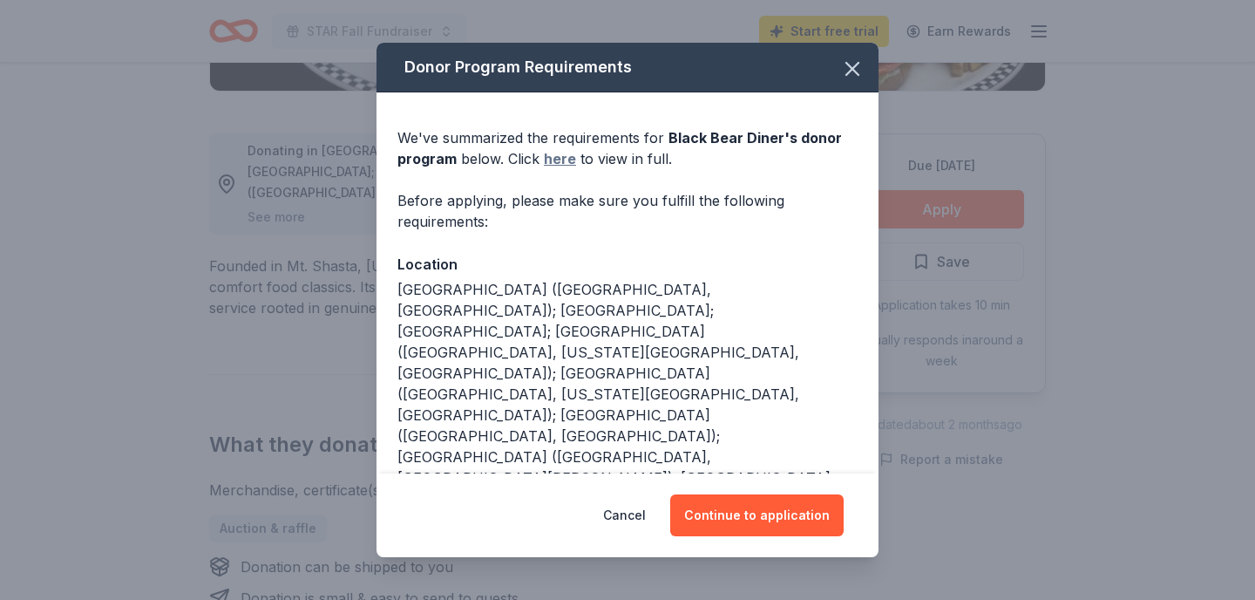
click at [554, 158] on link "here" at bounding box center [560, 158] width 32 height 21
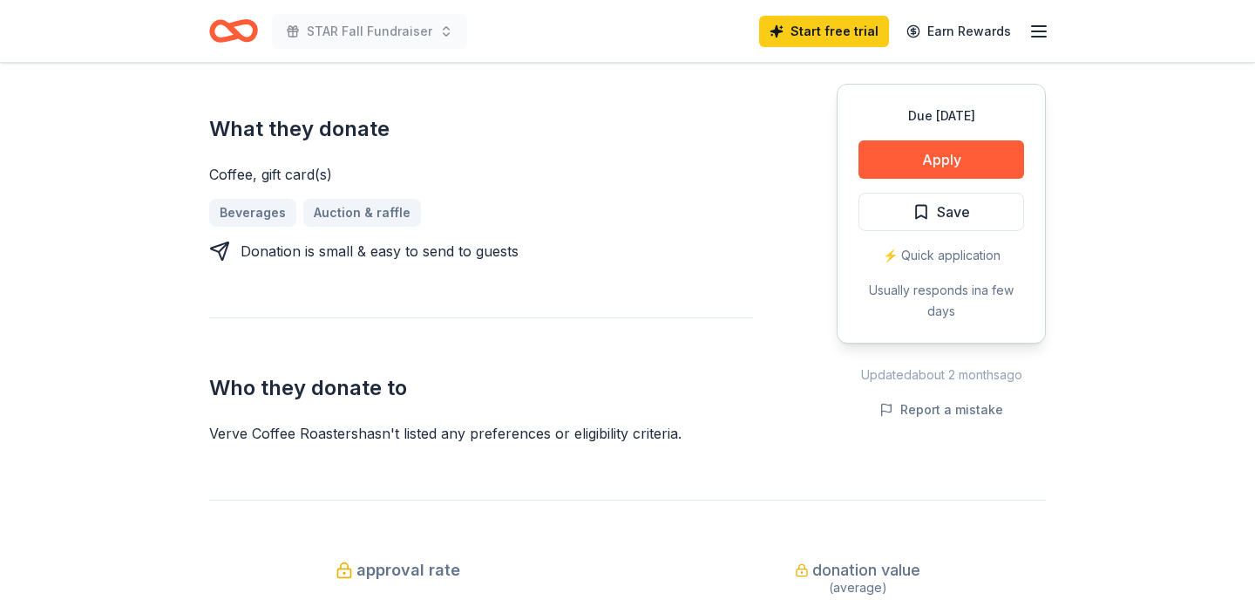
scroll to position [663, 0]
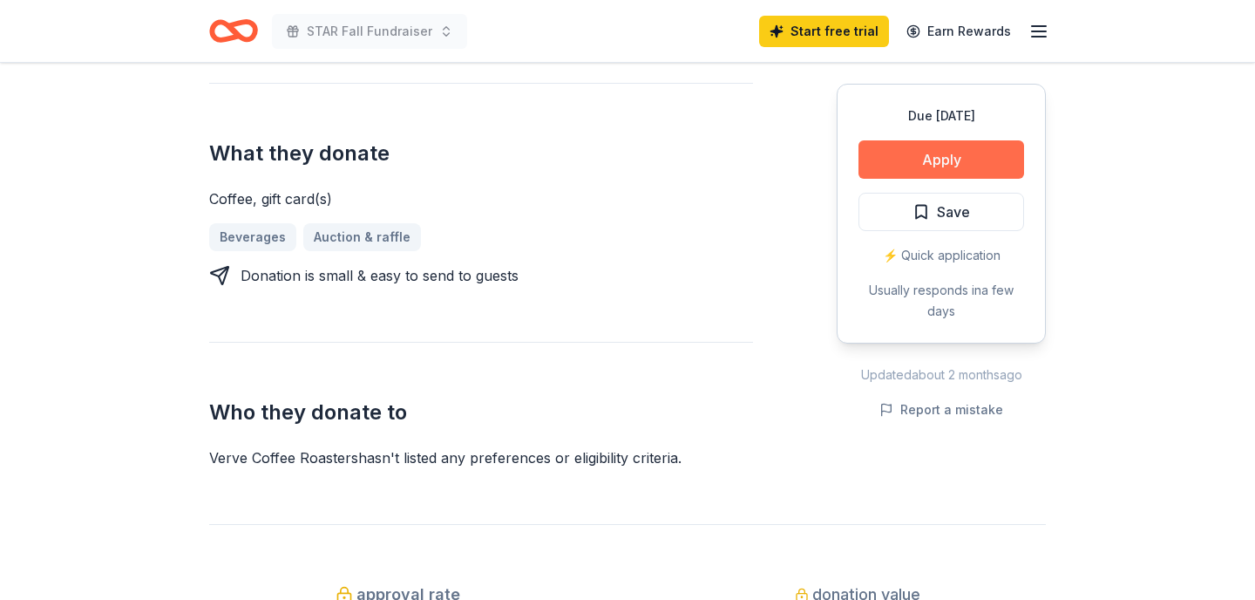
click at [931, 155] on button "Apply" at bounding box center [942, 159] width 166 height 38
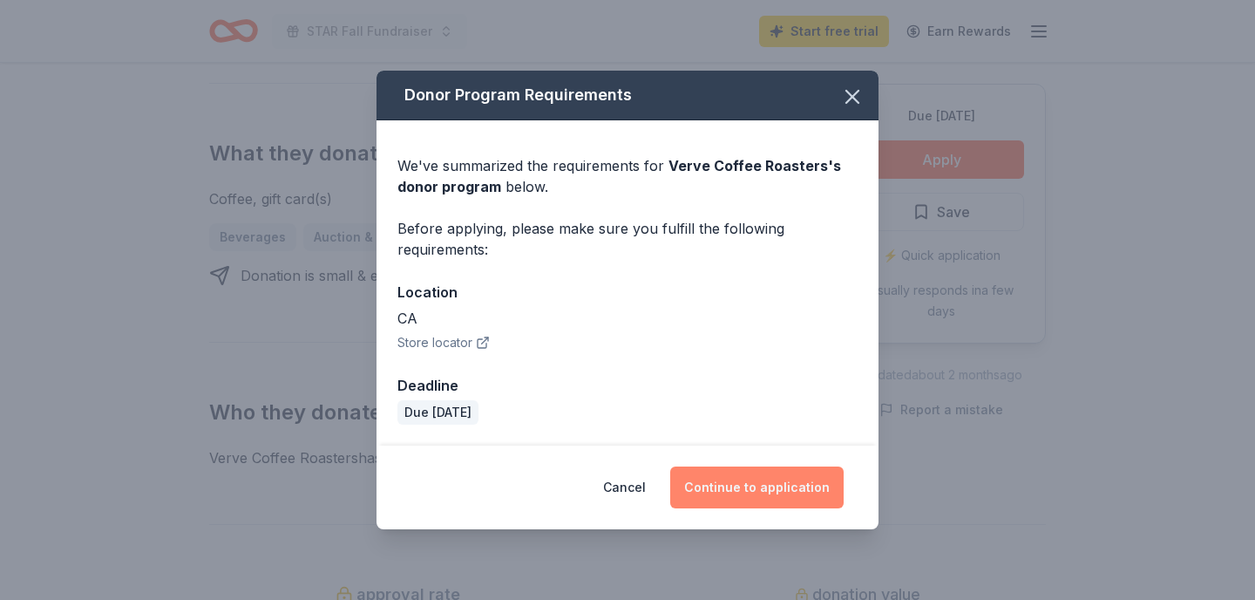
click at [726, 486] on button "Continue to application" at bounding box center [756, 487] width 173 height 42
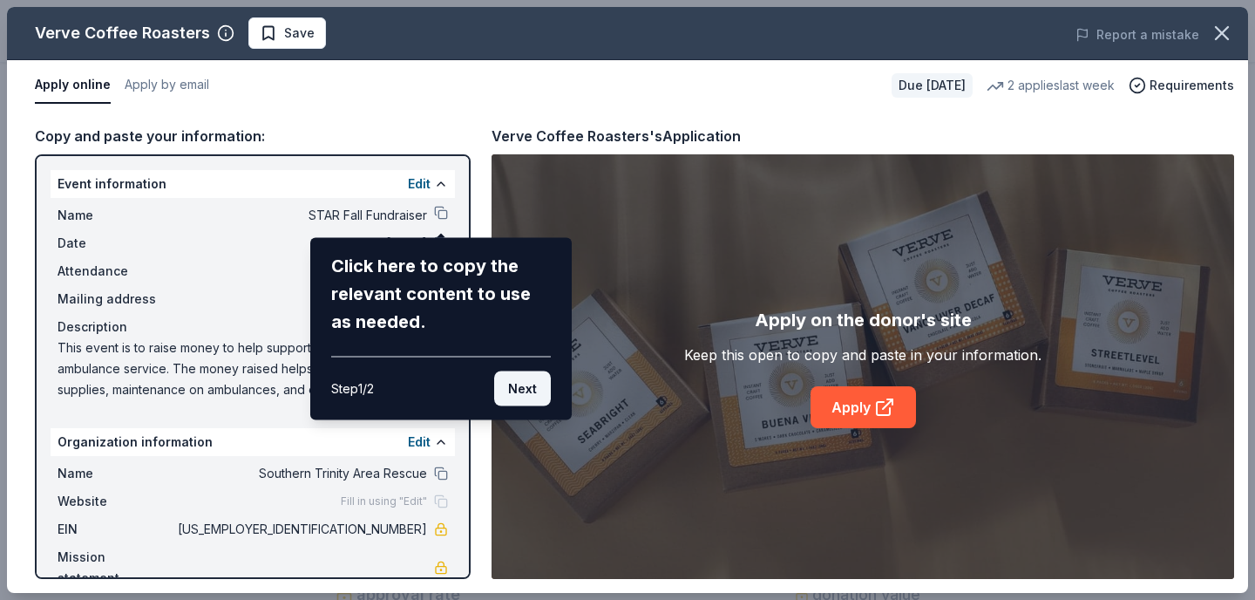
click at [523, 389] on button "Next" at bounding box center [522, 388] width 57 height 35
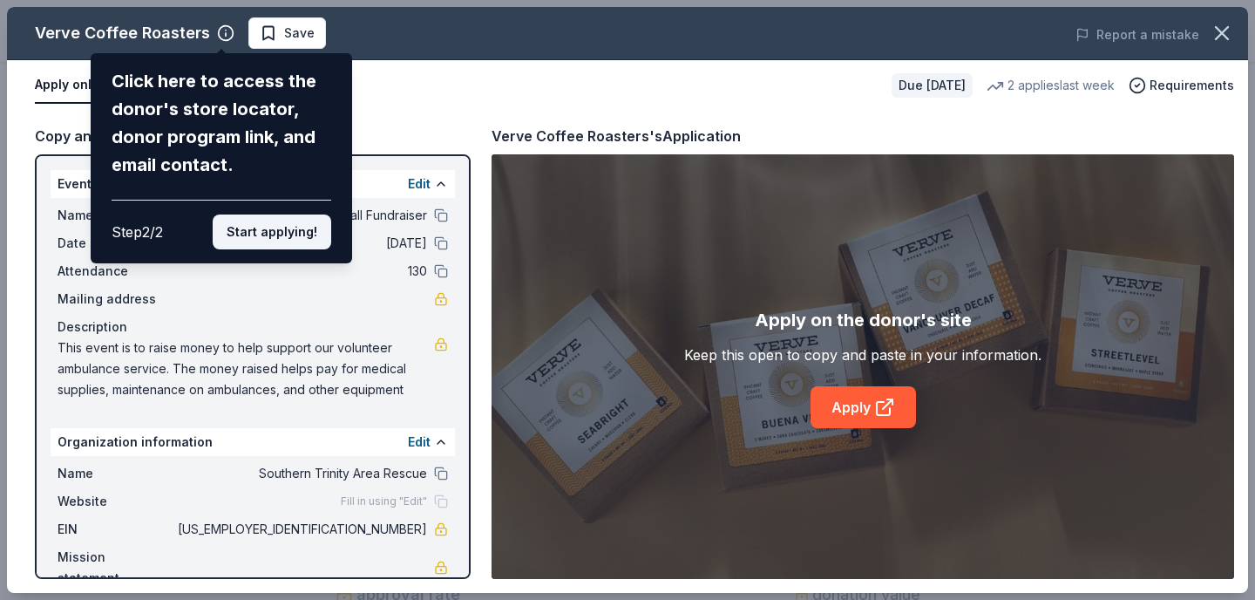
click at [268, 234] on button "Start applying!" at bounding box center [272, 231] width 119 height 35
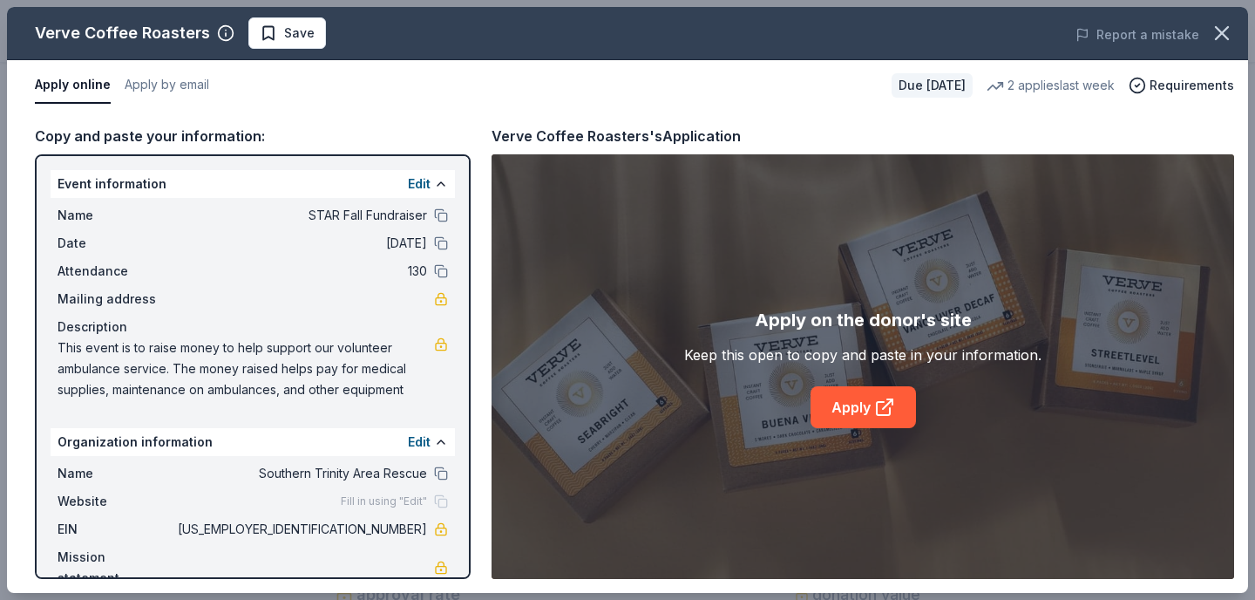
scroll to position [11, 0]
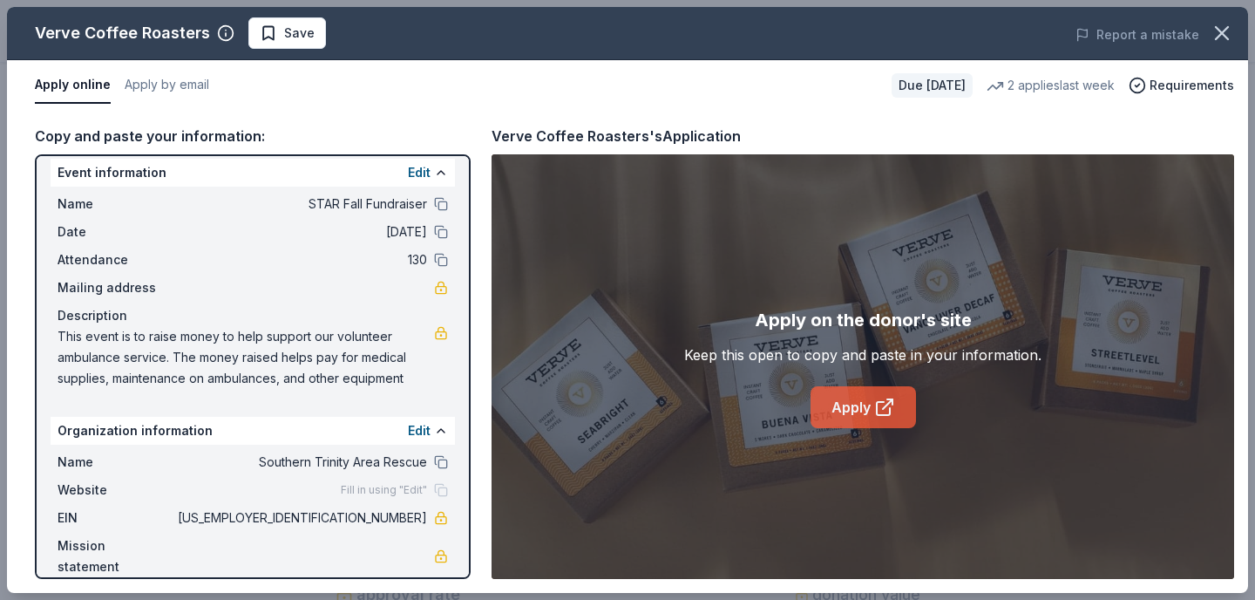
click at [853, 410] on link "Apply" at bounding box center [863, 407] width 105 height 42
click at [849, 407] on link "Apply" at bounding box center [863, 407] width 105 height 42
